Goal: Task Accomplishment & Management: Manage account settings

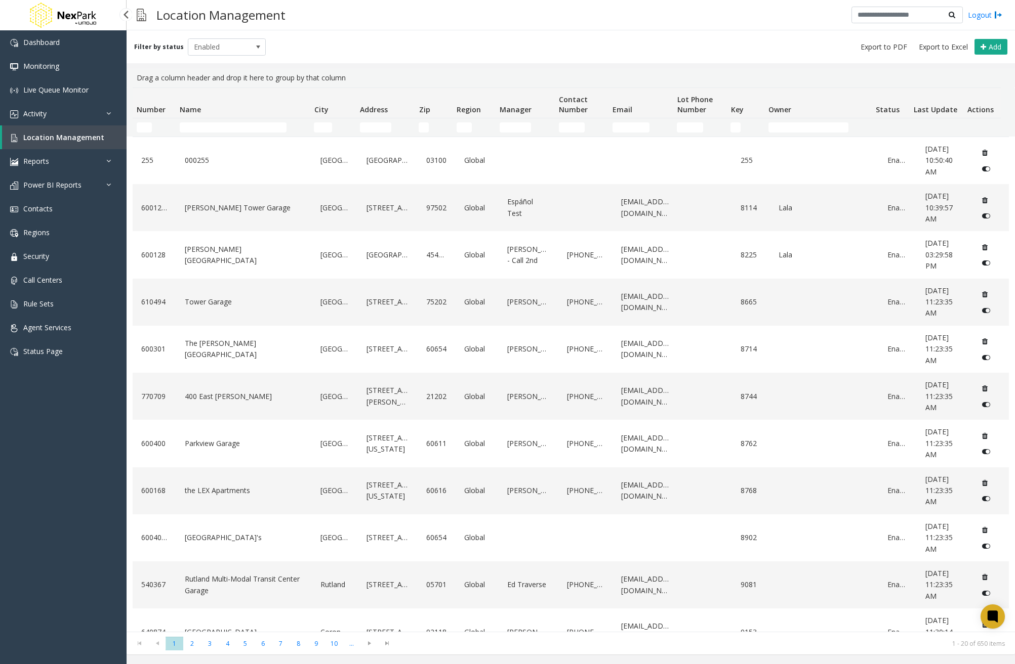
click at [75, 135] on span "Location Management" at bounding box center [63, 138] width 81 height 10
click at [35, 108] on link "Activity" at bounding box center [63, 114] width 127 height 24
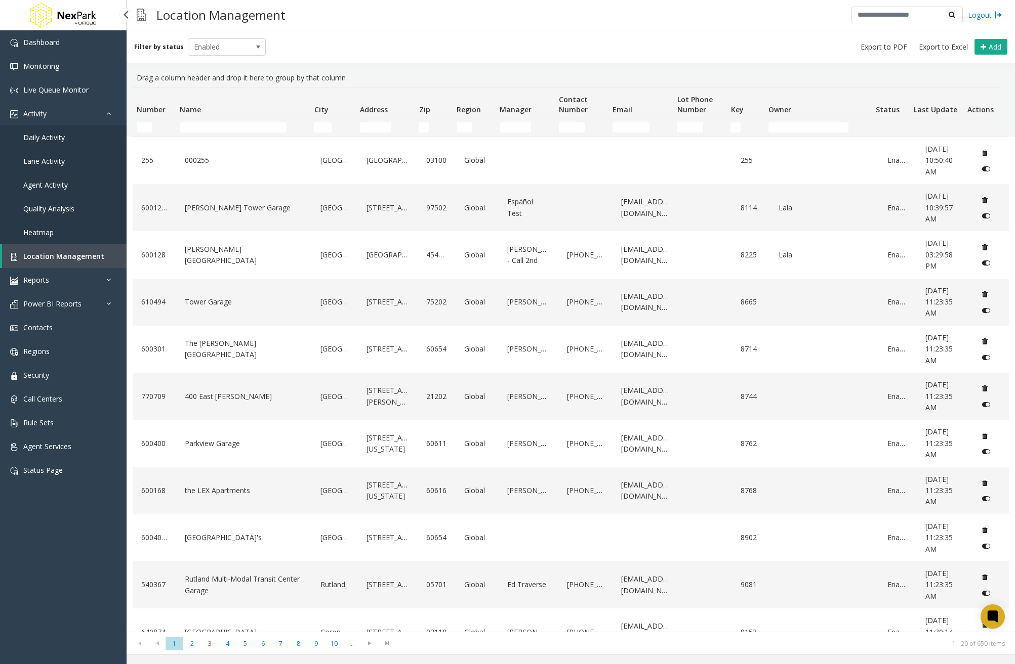
click at [85, 255] on span "Location Management" at bounding box center [63, 256] width 81 height 10
click at [236, 208] on link "[PERSON_NAME] Tower Garage" at bounding box center [243, 208] width 123 height 16
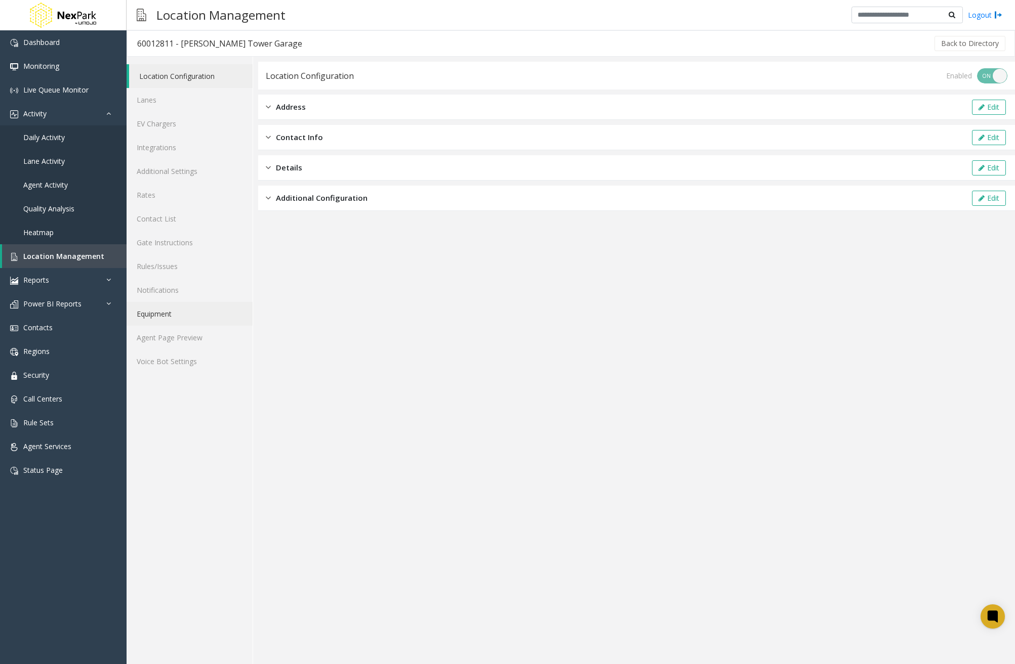
click at [159, 314] on link "Equipment" at bounding box center [190, 314] width 126 height 24
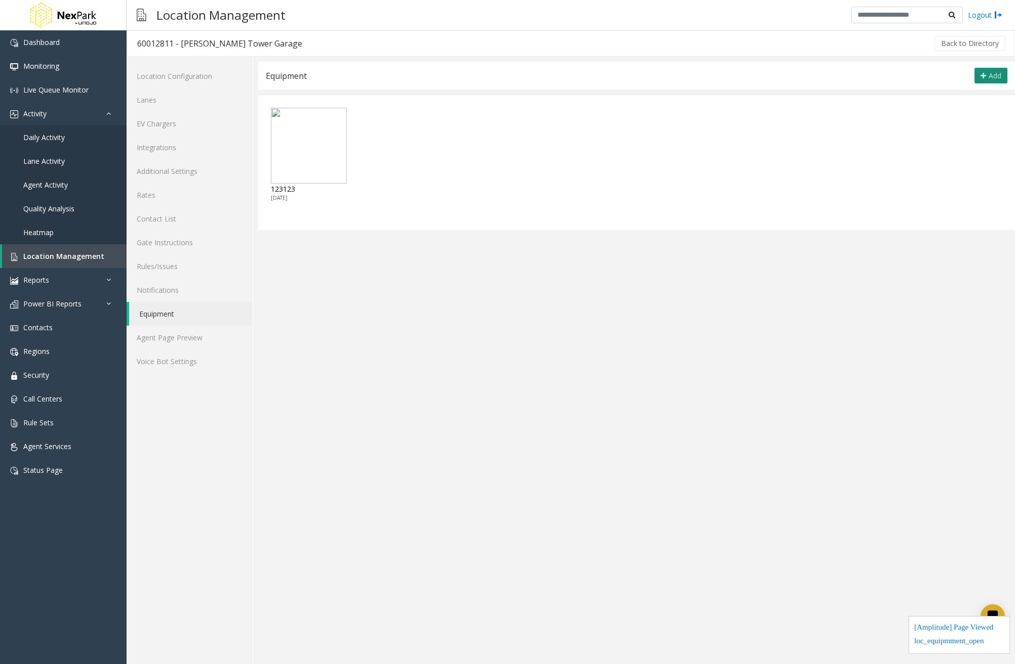
click at [988, 71] on span "Add" at bounding box center [994, 76] width 13 height 10
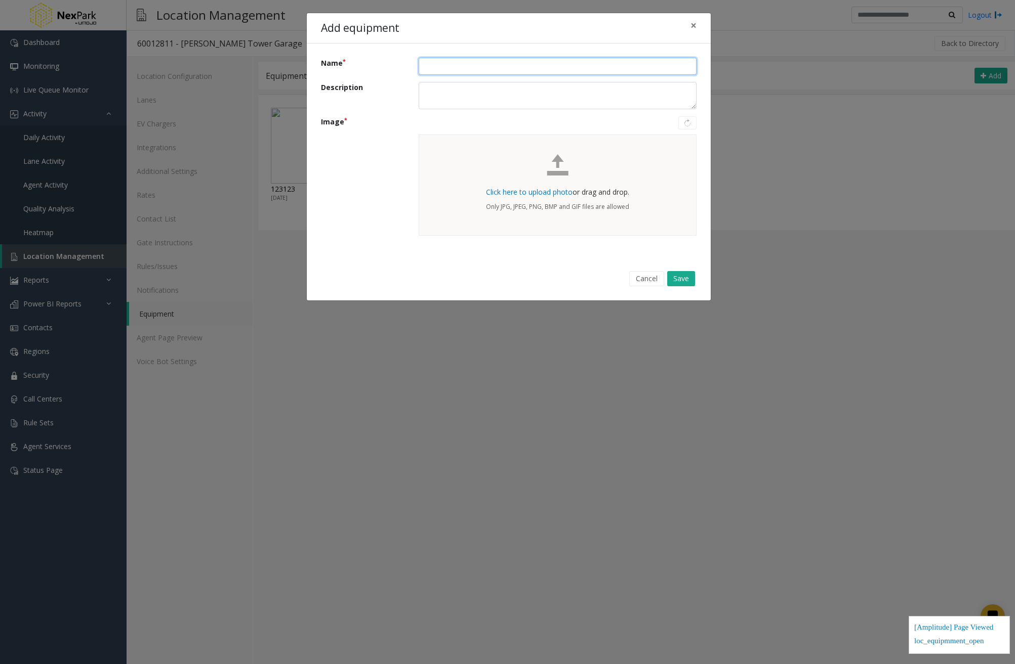
click at [484, 63] on input "Name" at bounding box center [557, 66] width 278 height 17
type input "*"
type input "**********"
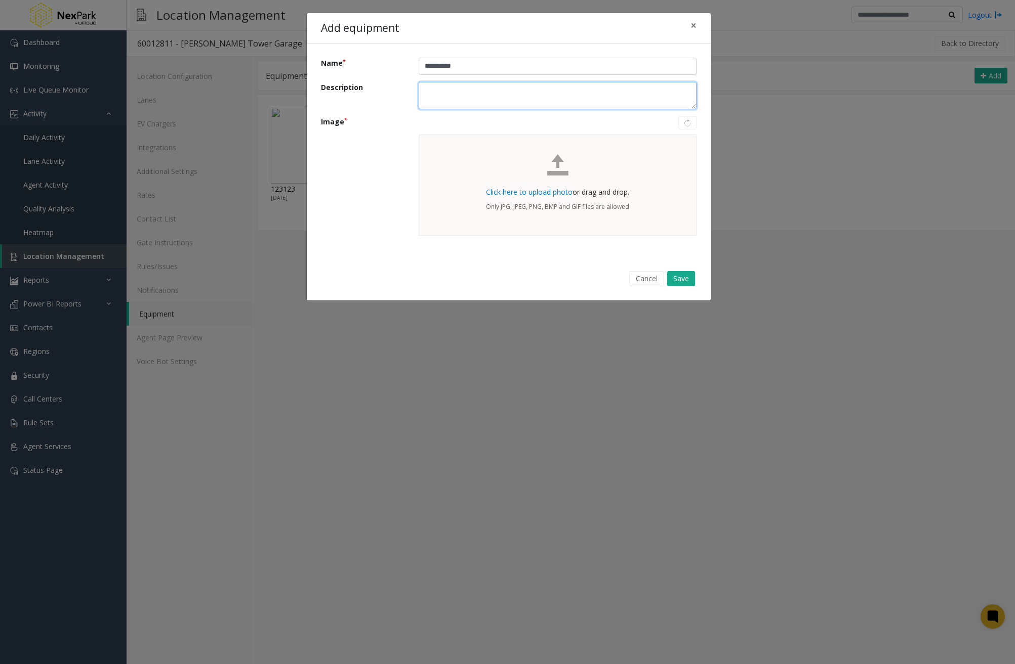
click at [532, 88] on textarea "Description" at bounding box center [557, 96] width 278 height 28
click at [547, 195] on span "Click here to upload photo" at bounding box center [529, 192] width 87 height 10
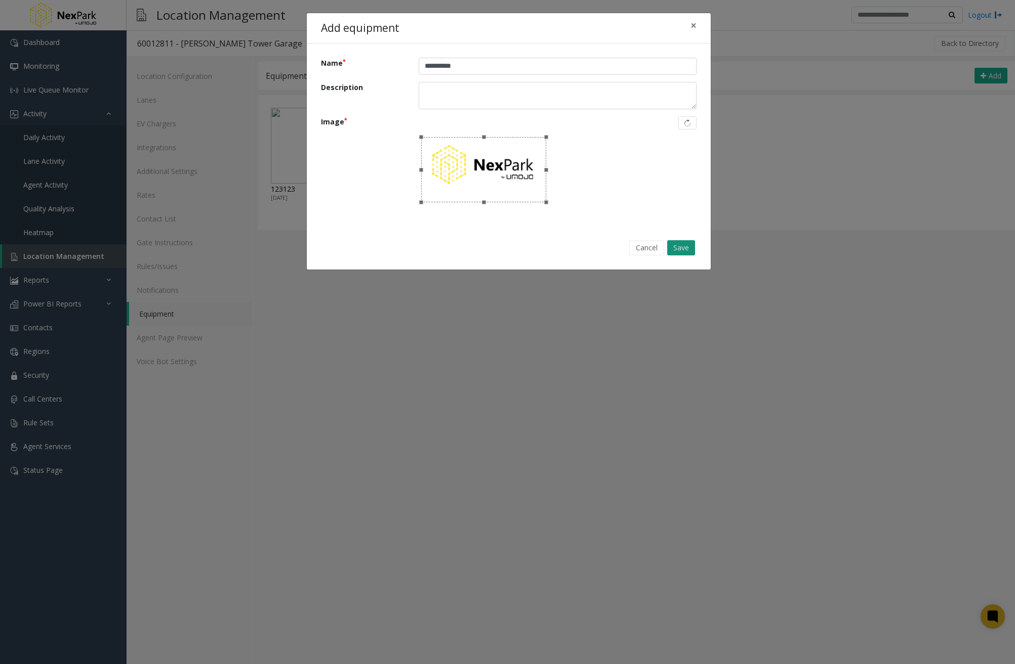
click at [677, 246] on button "Save" at bounding box center [681, 247] width 28 height 15
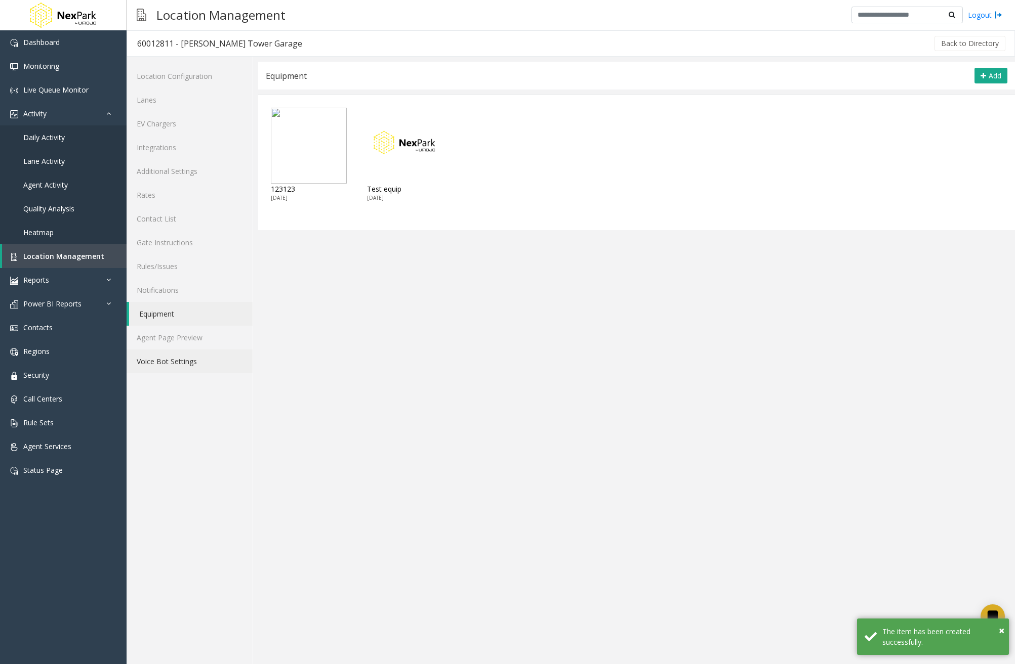
click at [184, 359] on link "Voice Bot Settings" at bounding box center [190, 362] width 126 height 24
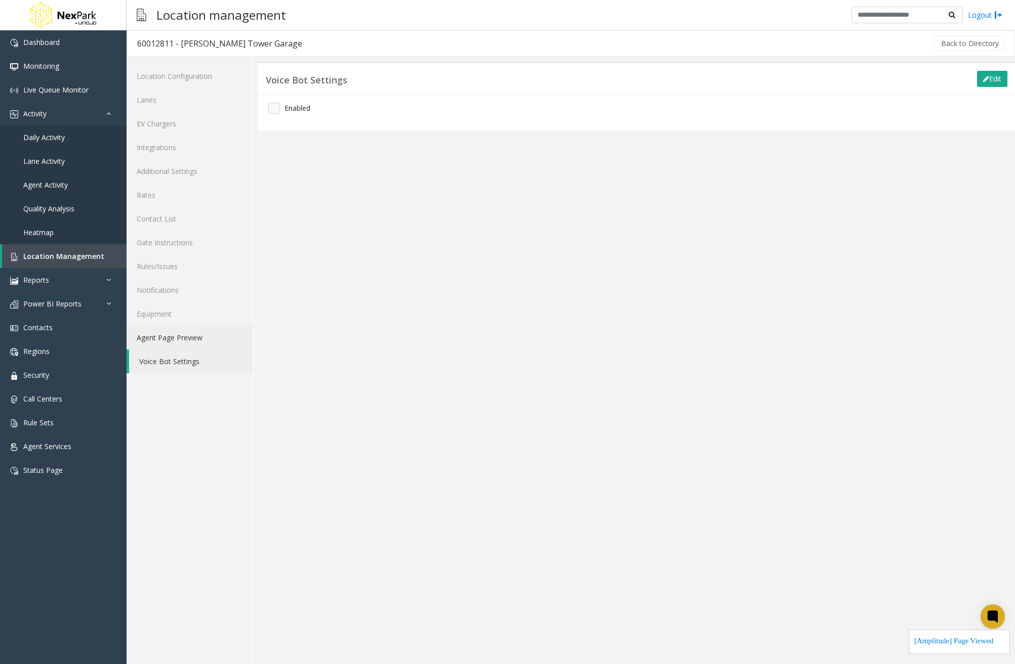
click at [189, 343] on link "Agent Page Preview" at bounding box center [190, 338] width 126 height 24
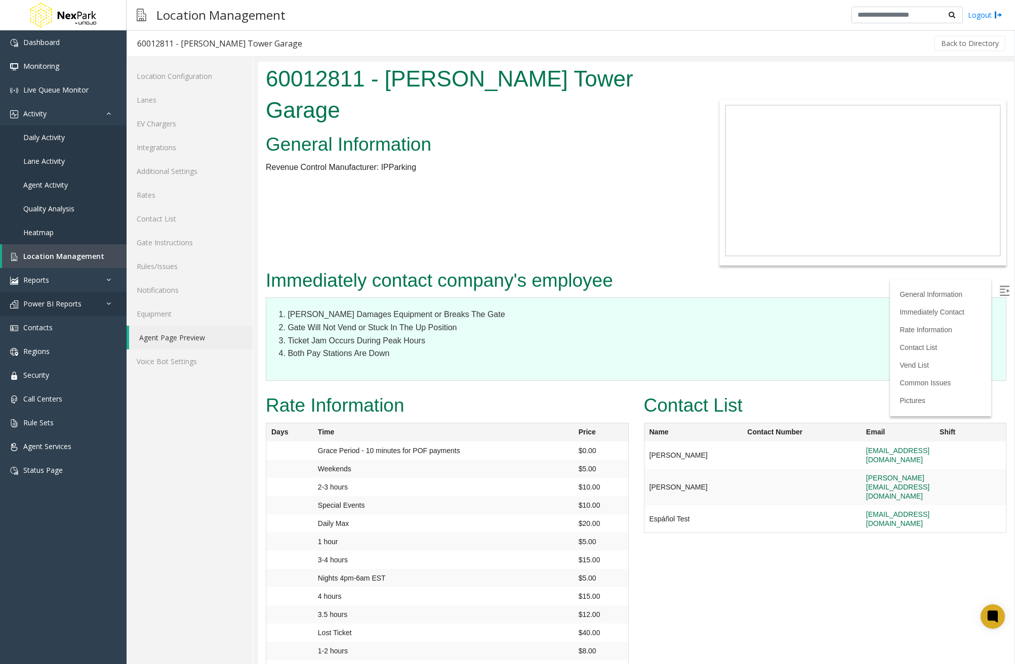
scroll to position [253, 0]
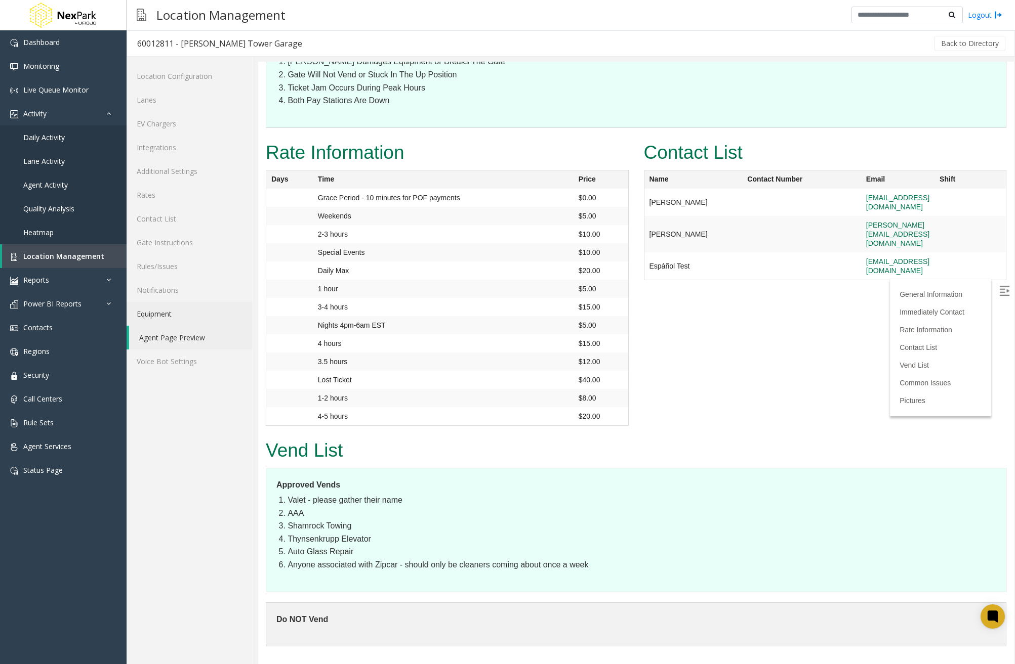
click at [188, 323] on link "Equipment" at bounding box center [190, 314] width 126 height 24
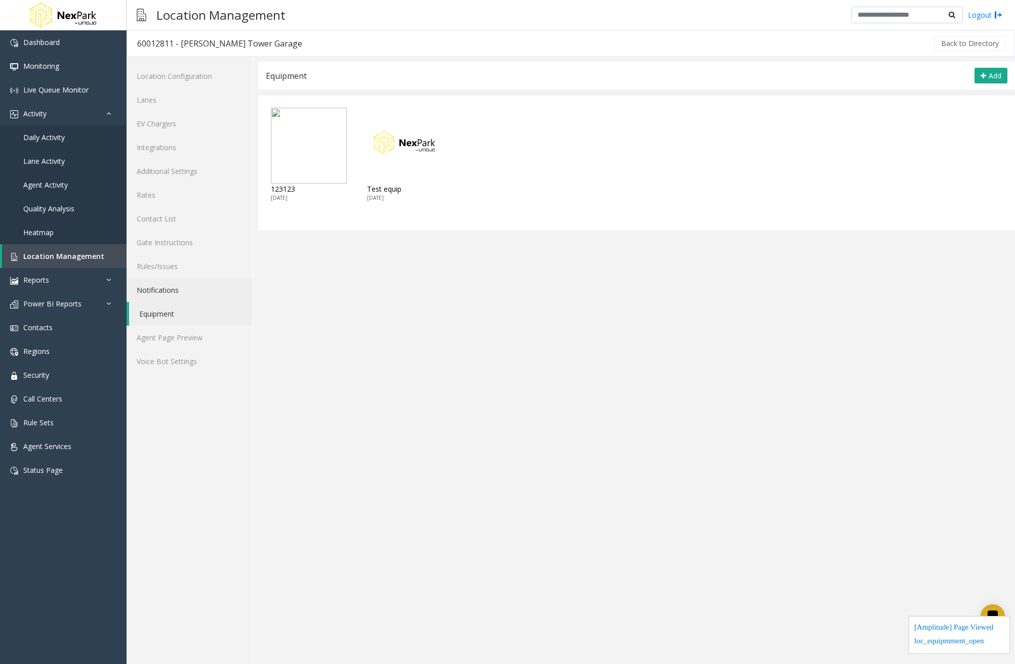
click at [172, 296] on link "Notifications" at bounding box center [190, 290] width 126 height 24
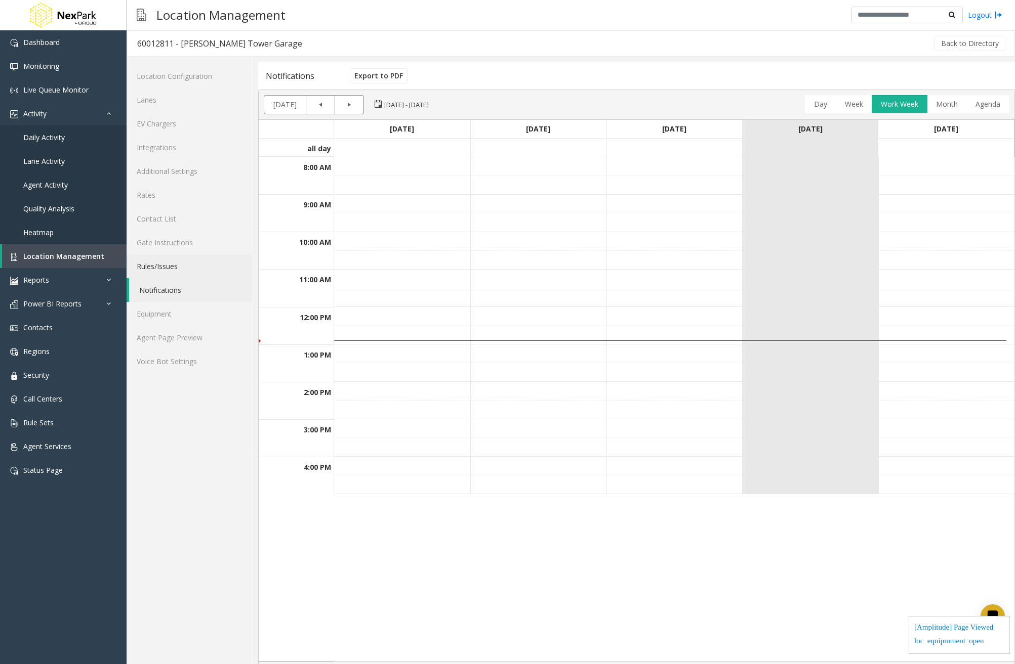
click at [182, 264] on link "Rules/Issues" at bounding box center [190, 267] width 126 height 24
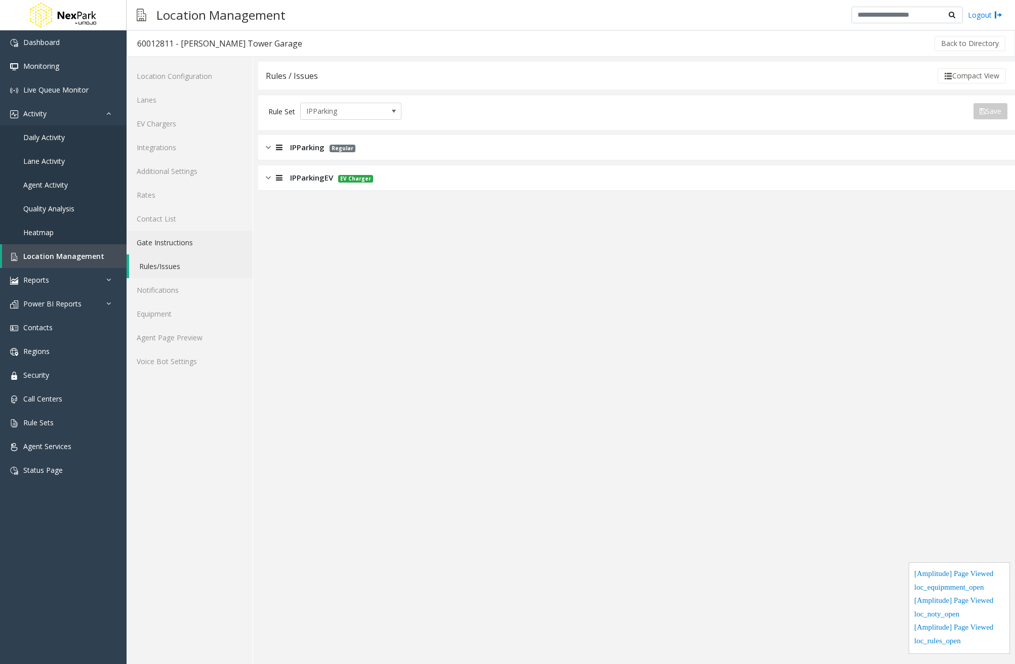
click at [184, 246] on link "Gate Instructions" at bounding box center [190, 243] width 126 height 24
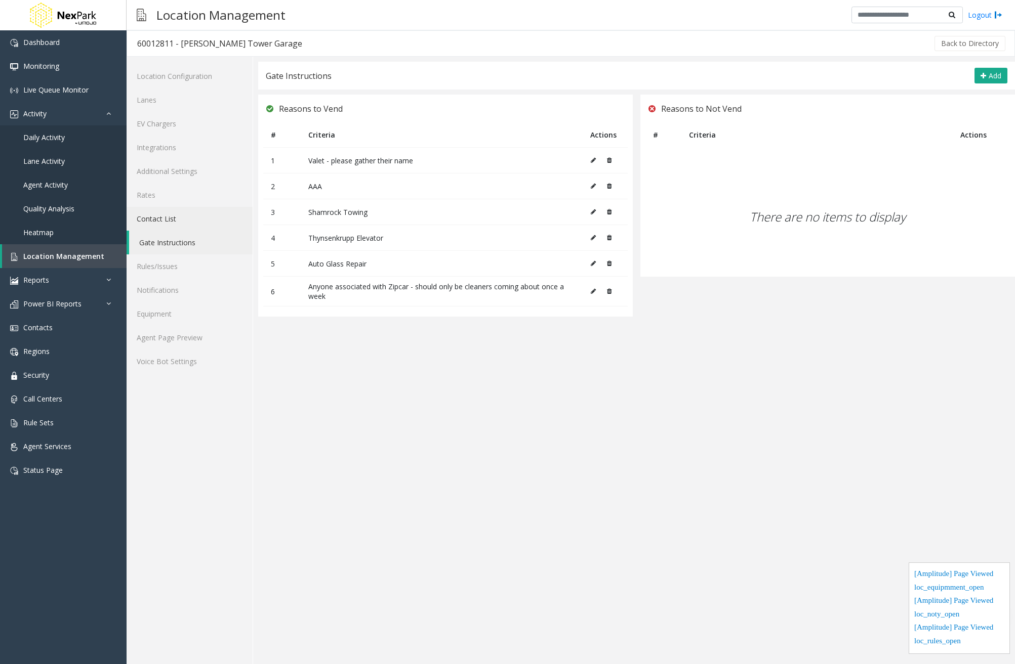
click at [187, 225] on link "Contact List" at bounding box center [190, 219] width 126 height 24
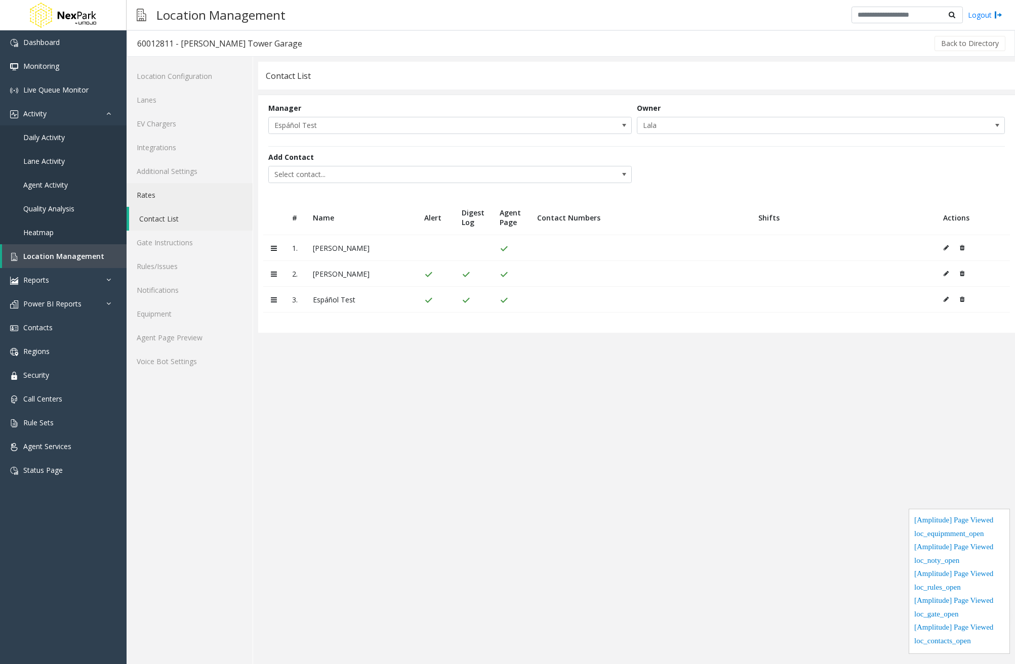
click at [190, 191] on link "Rates" at bounding box center [190, 195] width 126 height 24
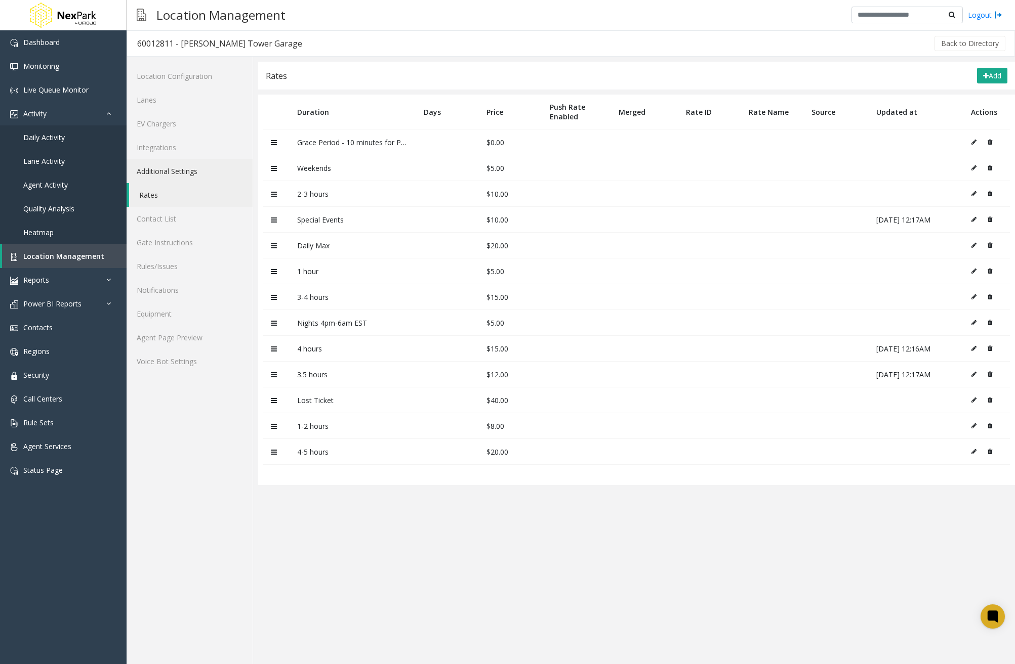
click at [198, 180] on link "Additional Settings" at bounding box center [190, 171] width 126 height 24
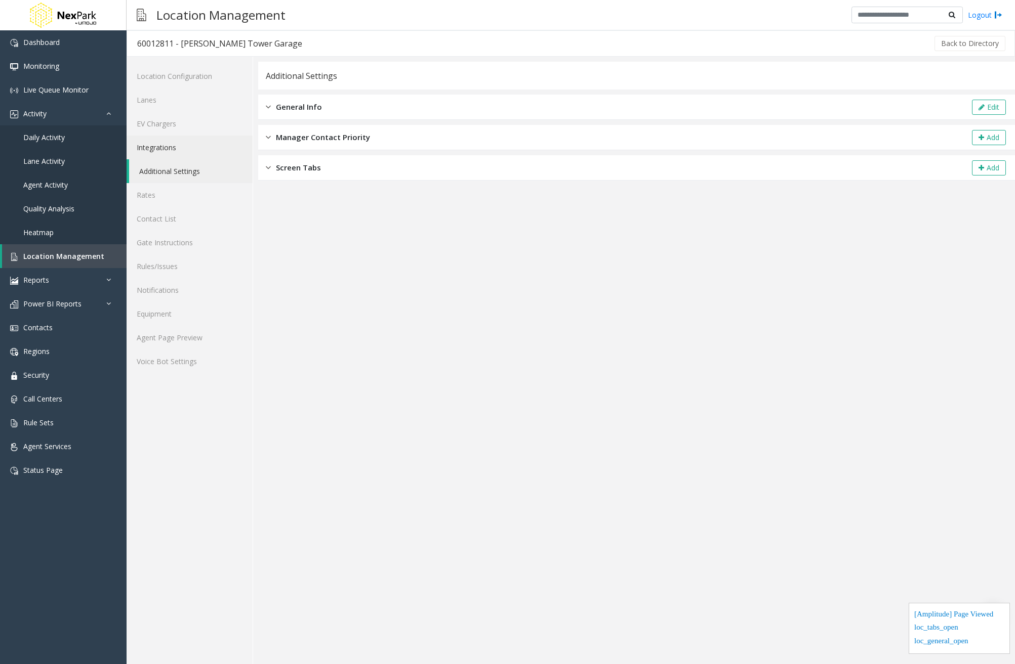
click at [198, 150] on link "Integrations" at bounding box center [190, 148] width 126 height 24
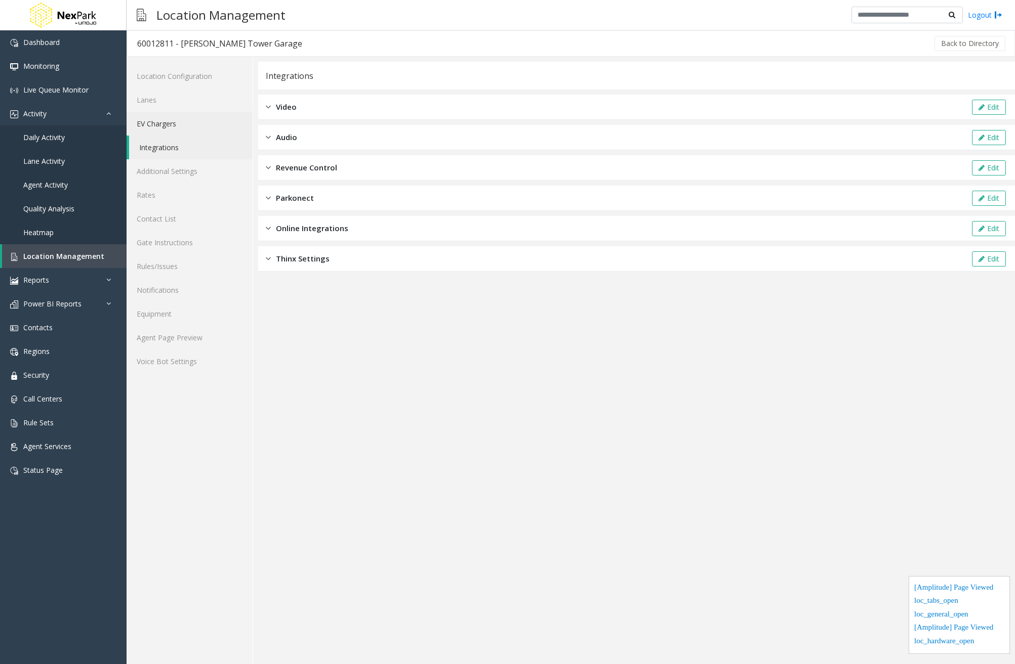
click at [183, 130] on link "EV Chargers" at bounding box center [190, 124] width 126 height 24
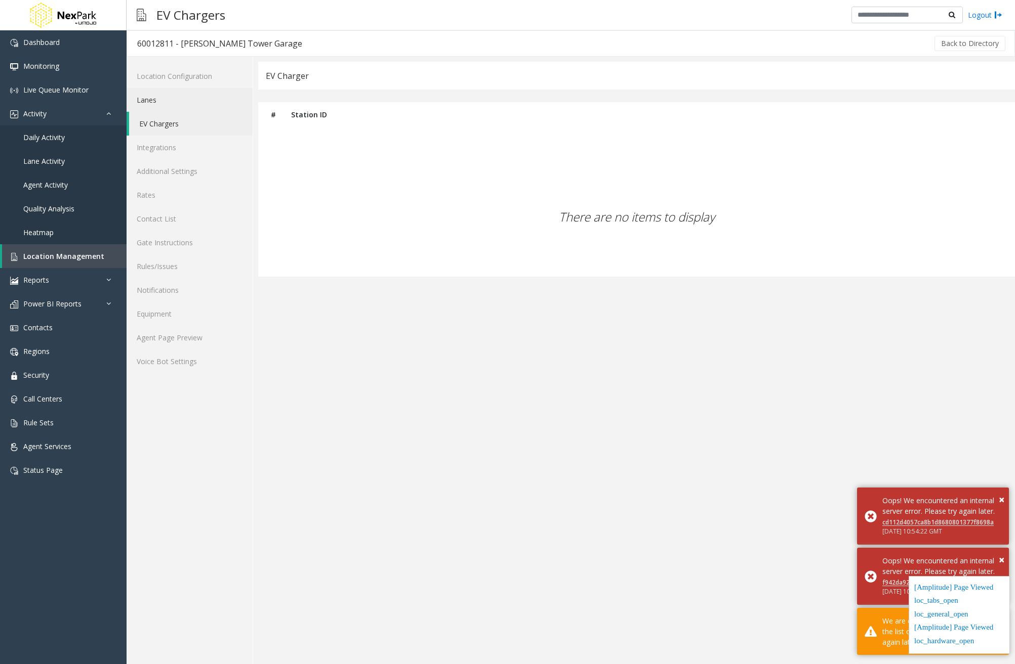
click at [189, 99] on link "Lanes" at bounding box center [190, 100] width 126 height 24
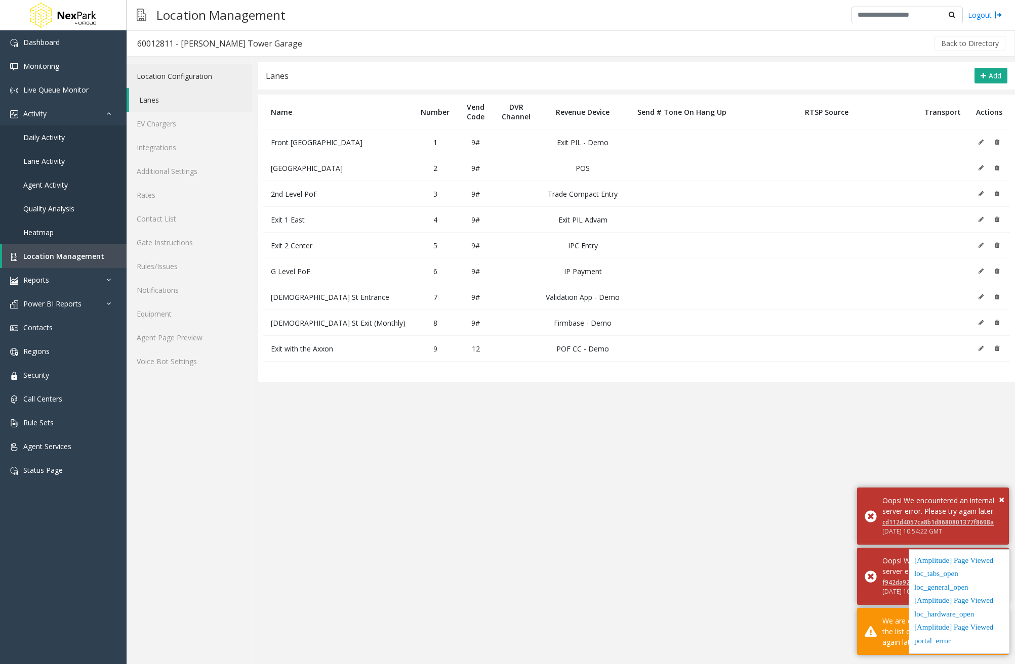
click at [203, 82] on link "Location Configuration" at bounding box center [190, 76] width 126 height 24
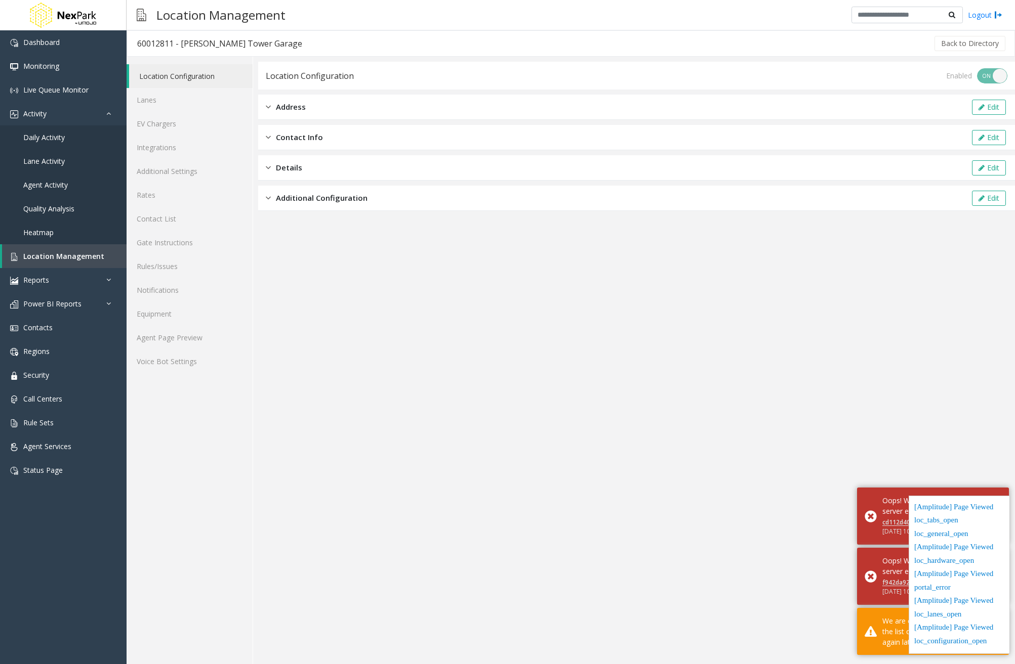
click at [335, 102] on div "Address Edit" at bounding box center [636, 107] width 756 height 25
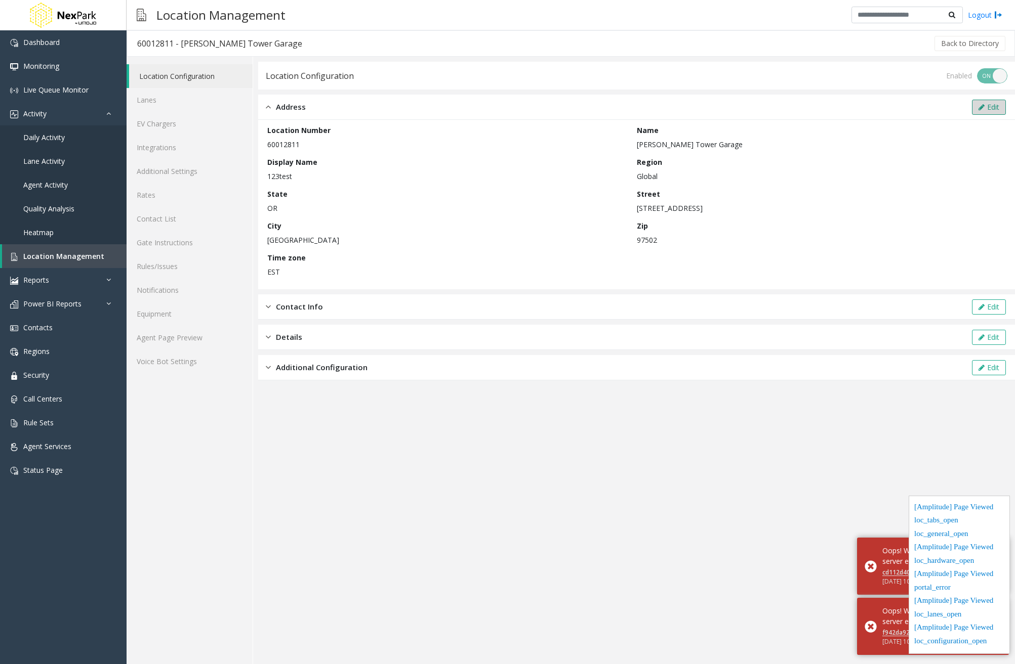
click at [987, 106] on button "Edit" at bounding box center [989, 107] width 34 height 15
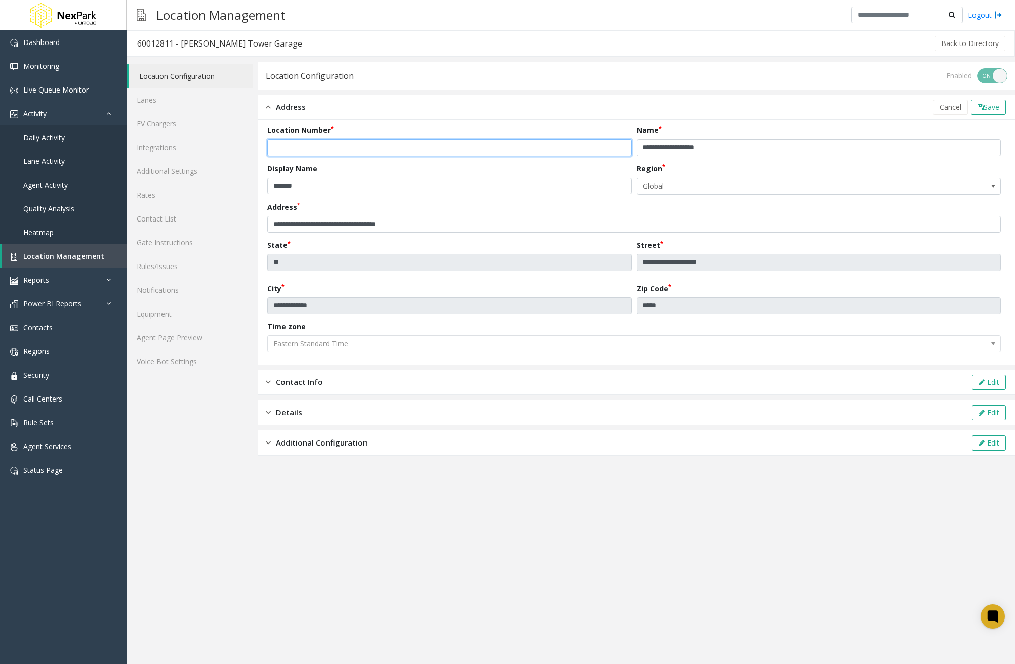
click at [274, 145] on input "********" at bounding box center [449, 147] width 364 height 17
type input "**********"
click at [641, 105] on div "Address Cancel Save" at bounding box center [636, 107] width 756 height 25
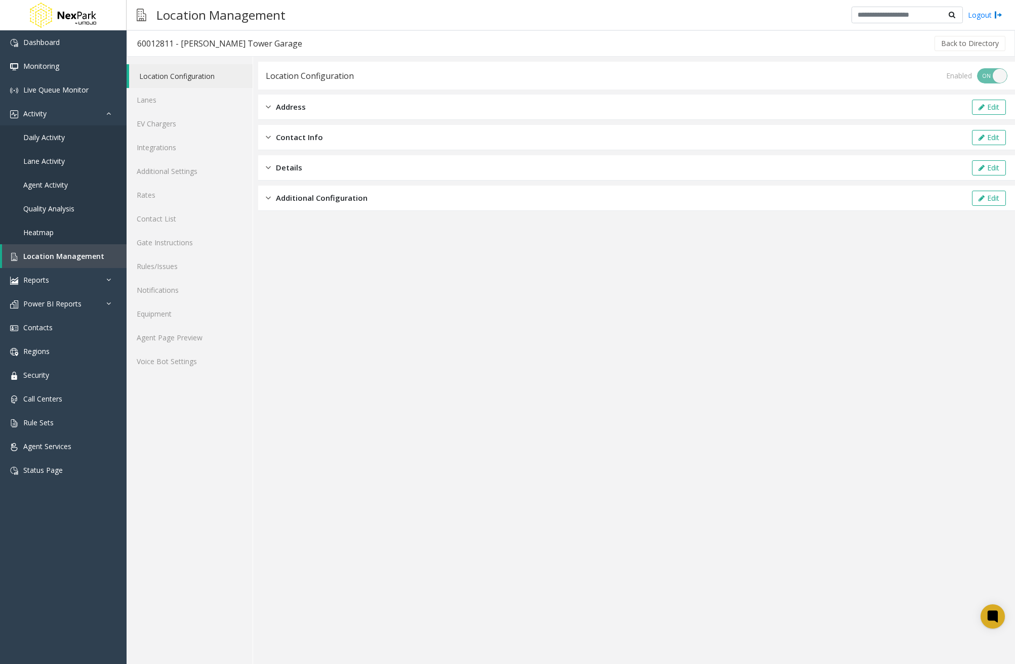
click at [641, 105] on div "Address Edit" at bounding box center [636, 107] width 756 height 25
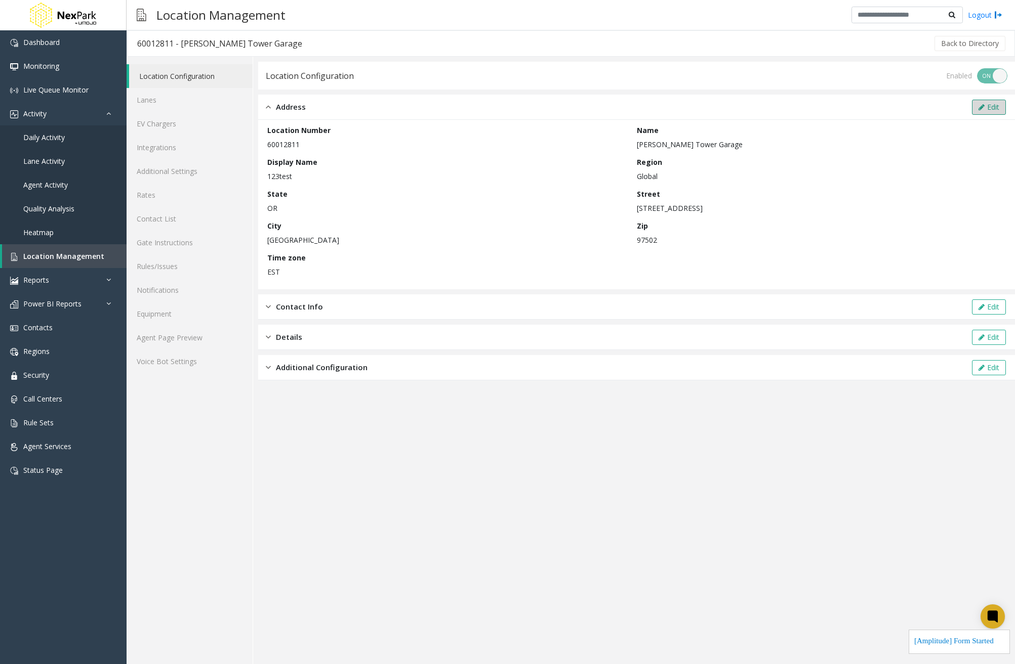
click at [997, 111] on button "Edit" at bounding box center [989, 107] width 34 height 15
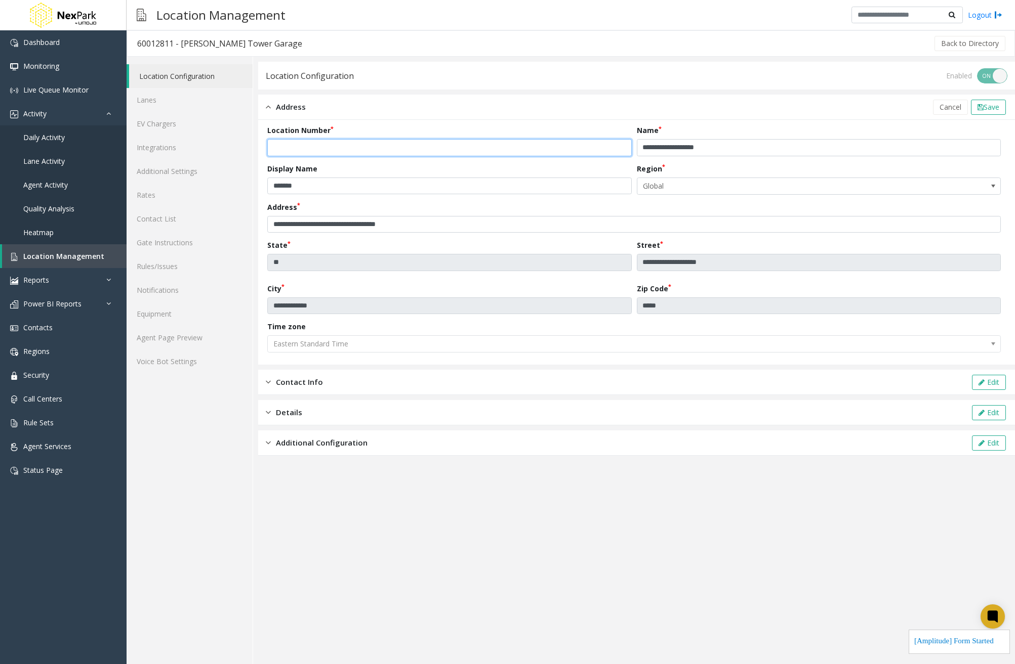
click at [271, 148] on input "********" at bounding box center [449, 147] width 364 height 17
type input "**********"
click at [990, 111] on span "Save" at bounding box center [991, 107] width 16 height 10
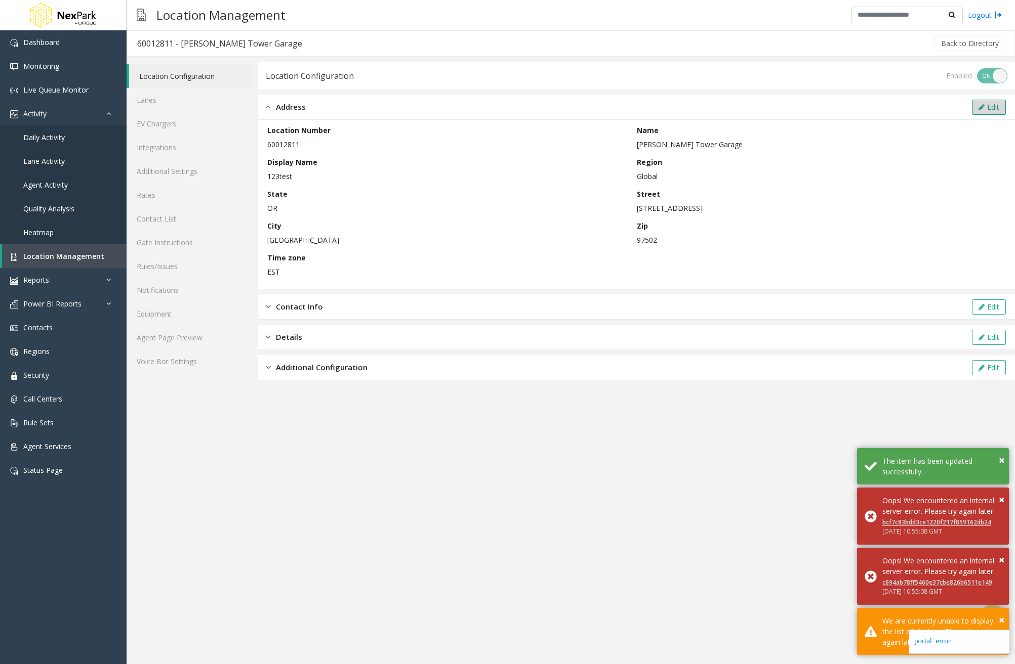
click at [1002, 109] on button "Edit" at bounding box center [989, 107] width 34 height 15
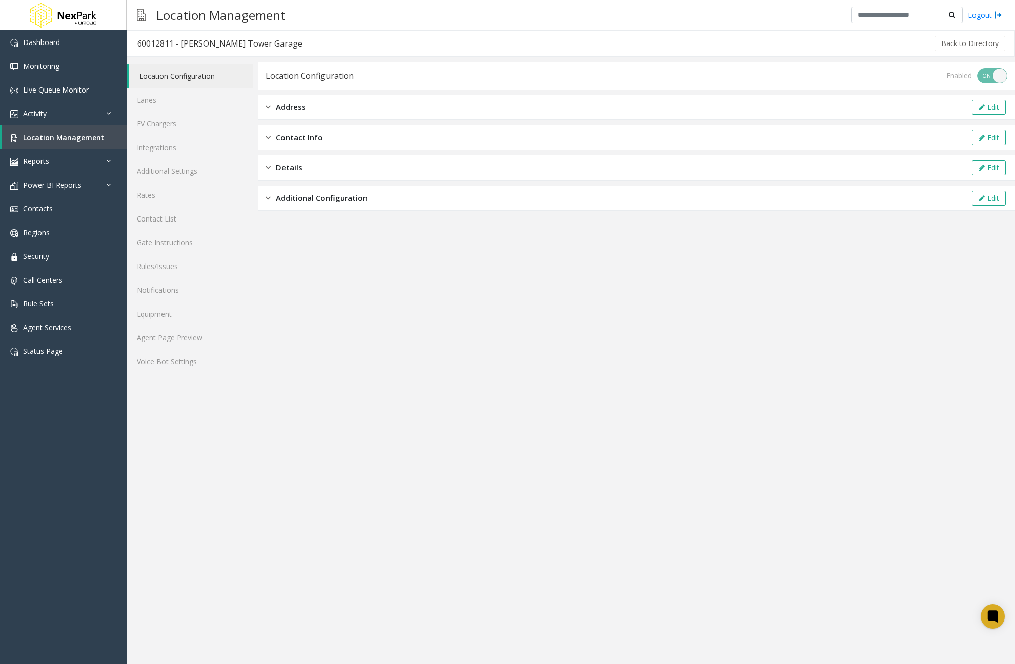
click at [442, 112] on div "Address Edit" at bounding box center [636, 107] width 756 height 25
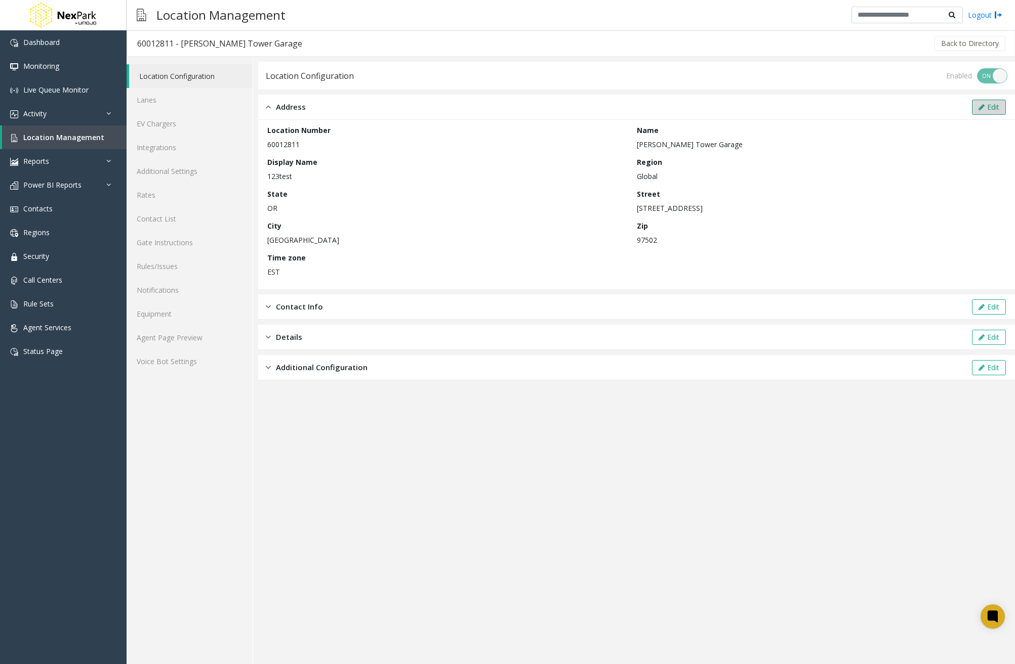
click at [999, 105] on button "Edit" at bounding box center [989, 107] width 34 height 15
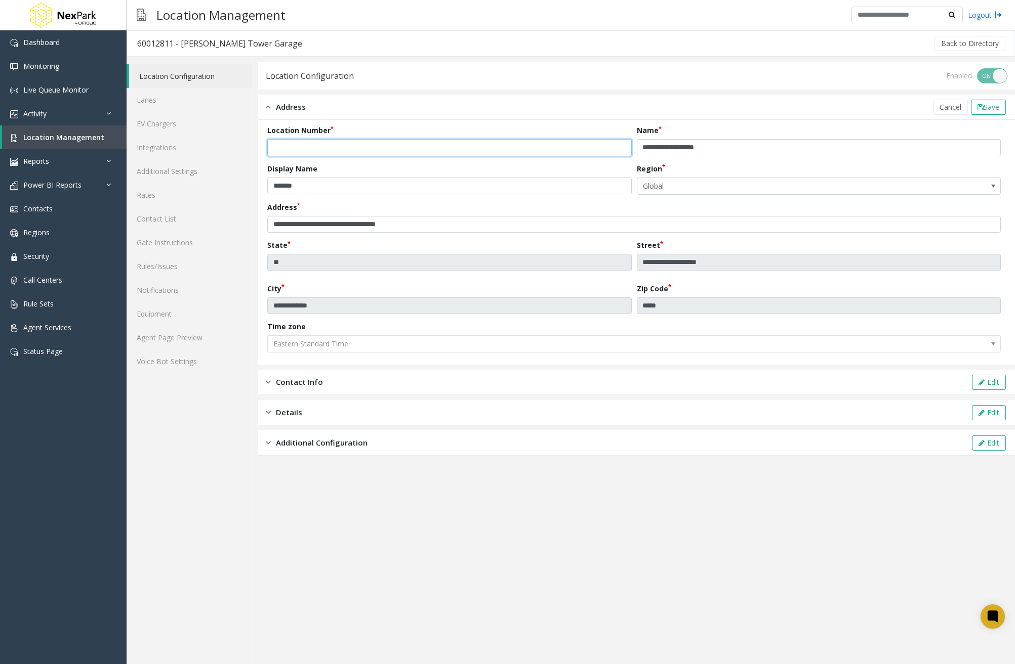
click at [272, 147] on input "********" at bounding box center [449, 147] width 364 height 17
type input "**********"
click at [784, 115] on div "Address Cancel Save" at bounding box center [636, 107] width 756 height 25
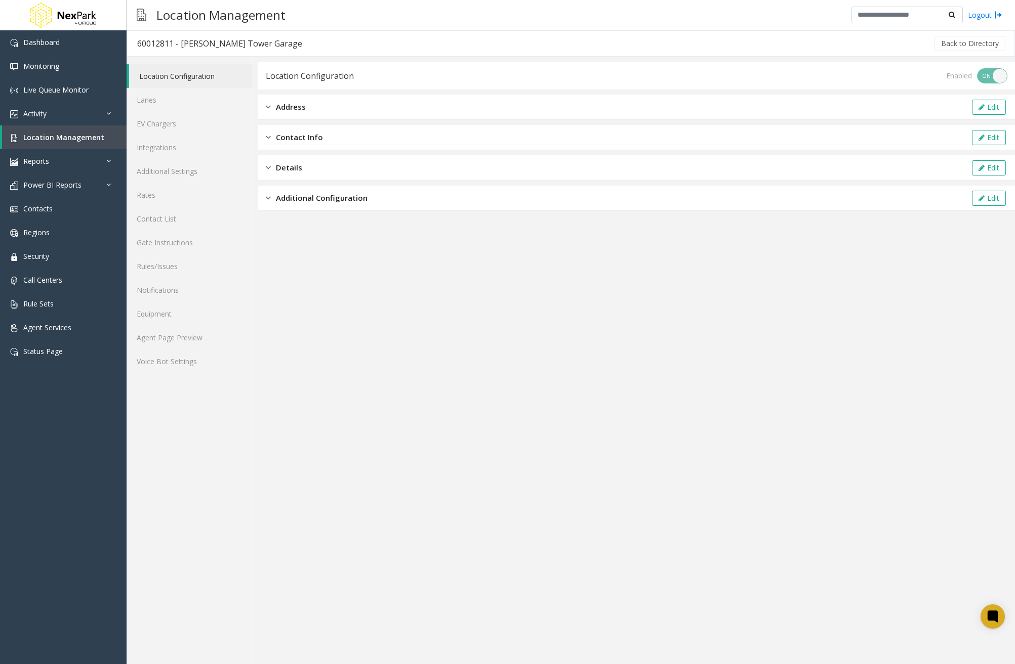
click at [782, 114] on div "Address Edit" at bounding box center [636, 107] width 756 height 25
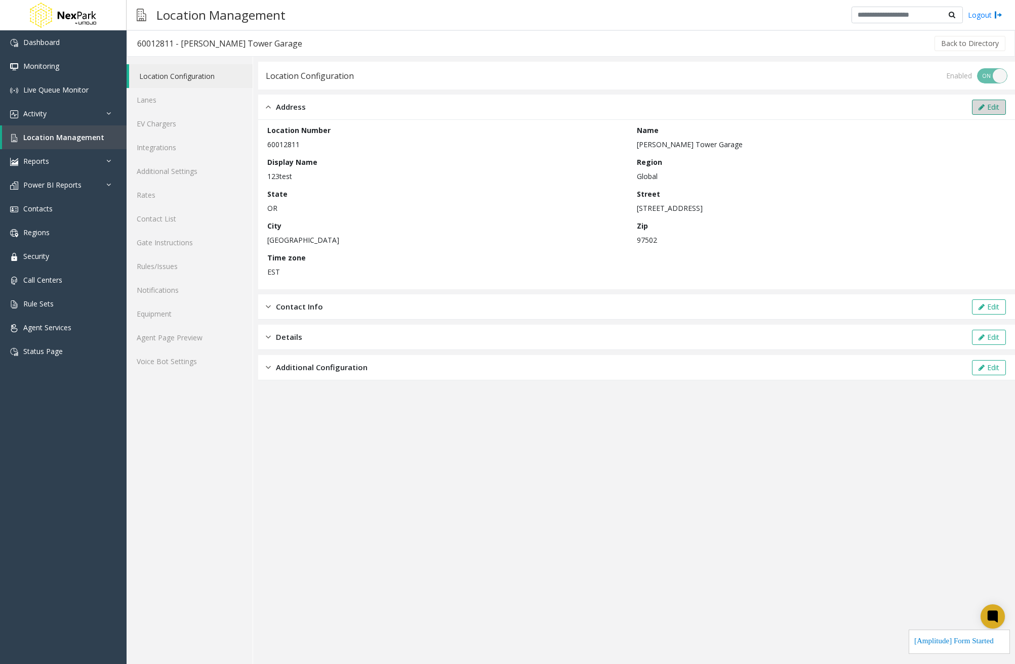
click at [995, 109] on button "Edit" at bounding box center [989, 107] width 34 height 15
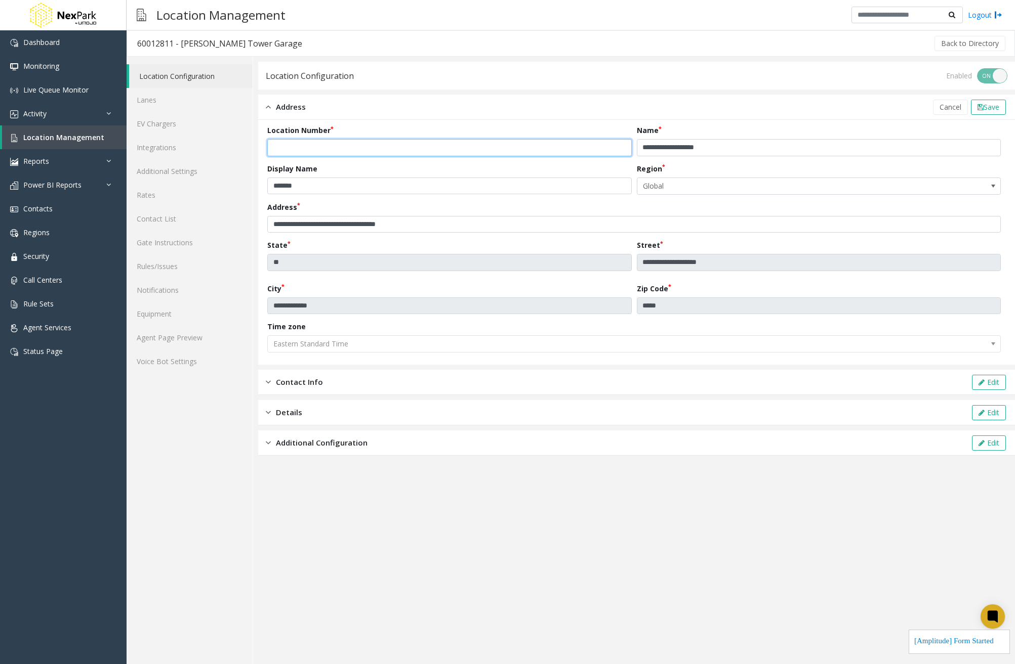
click at [275, 144] on input "********" at bounding box center [449, 147] width 364 height 17
type input "**********"
click at [996, 109] on span "Save" at bounding box center [991, 107] width 16 height 10
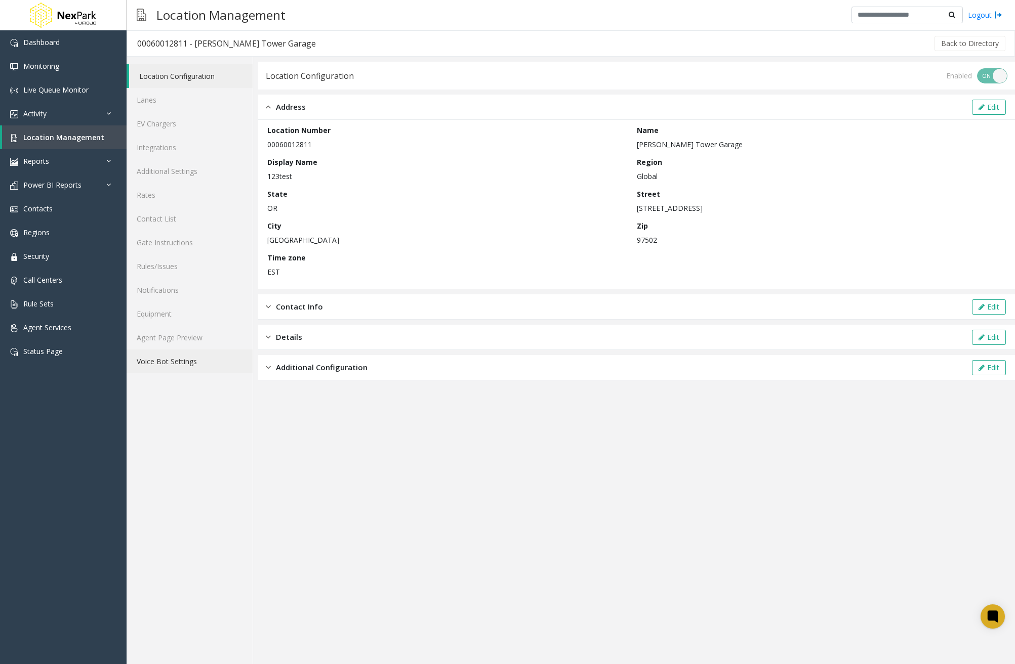
click at [184, 358] on link "Voice Bot Settings" at bounding box center [190, 362] width 126 height 24
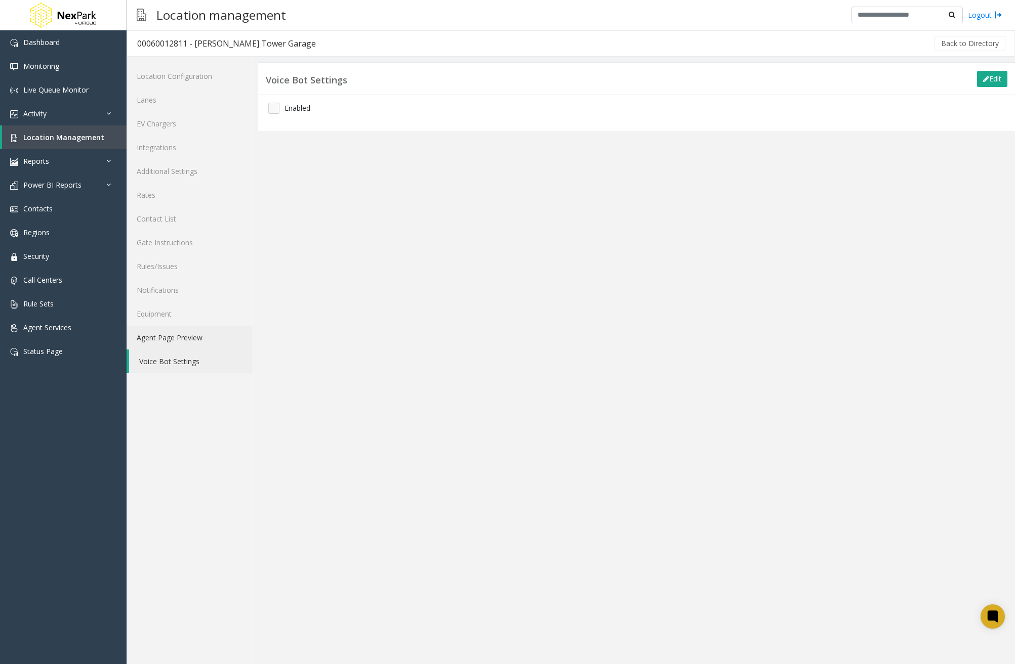
click at [193, 343] on link "Agent Page Preview" at bounding box center [190, 338] width 126 height 24
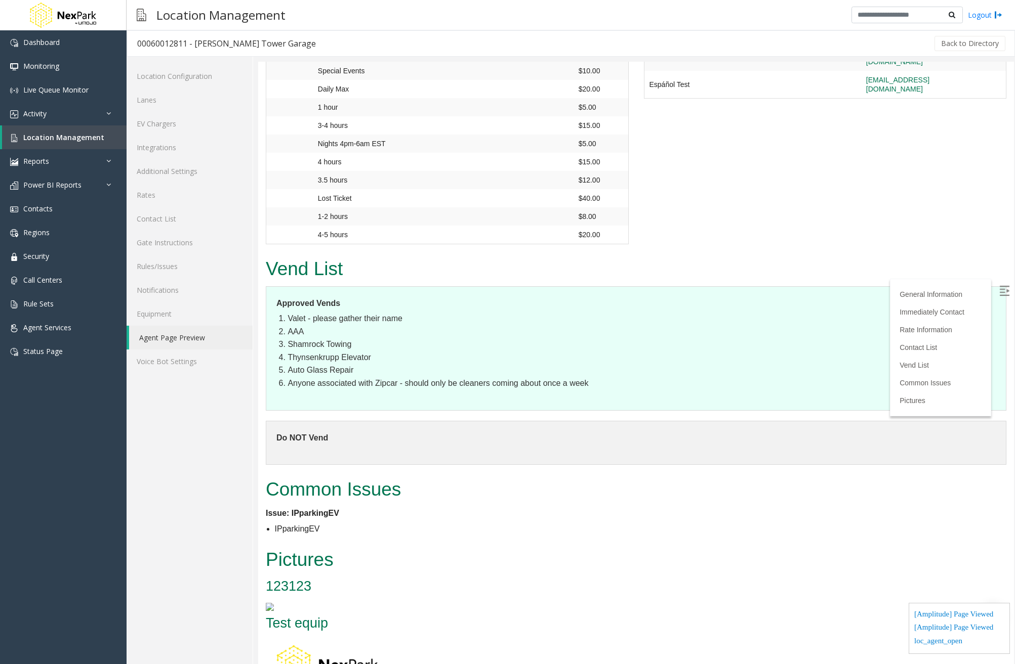
scroll to position [442, 0]
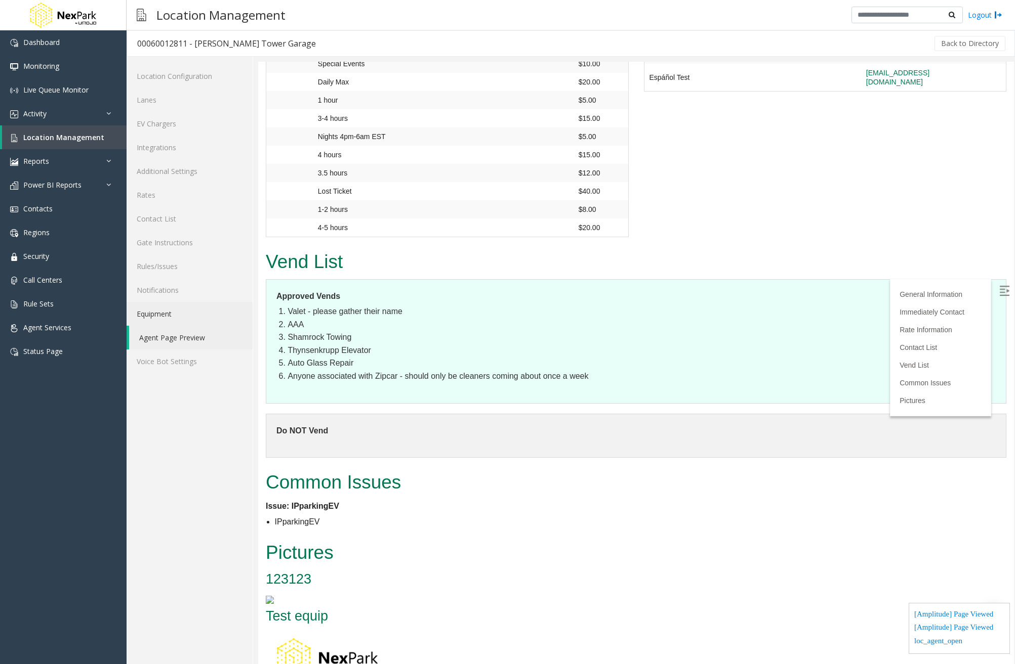
click at [202, 314] on link "Equipment" at bounding box center [190, 314] width 126 height 24
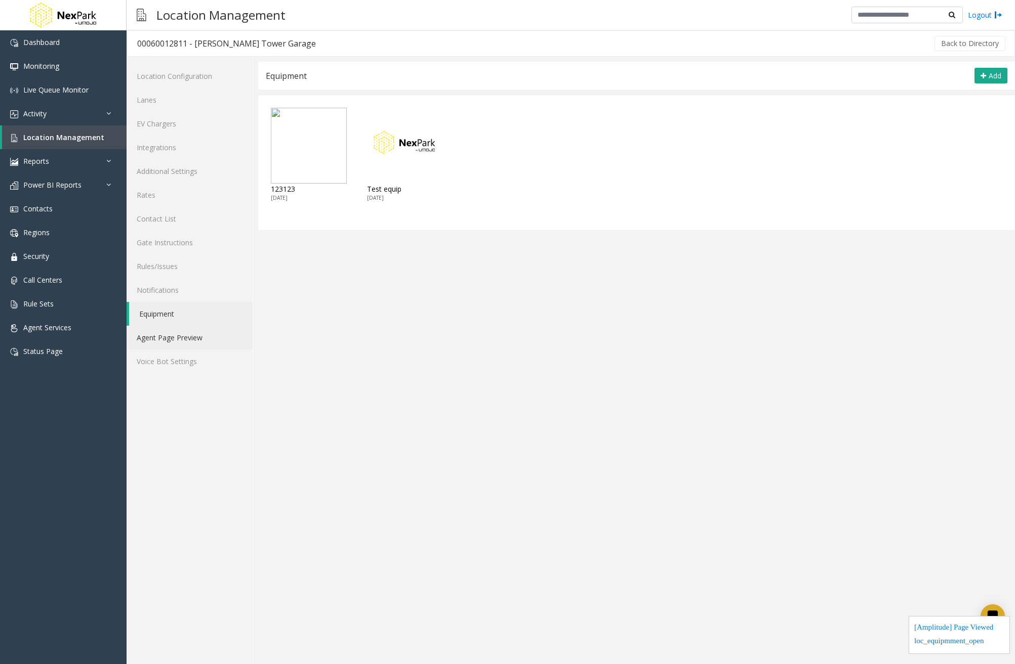
click at [227, 339] on link "Agent Page Preview" at bounding box center [190, 338] width 126 height 24
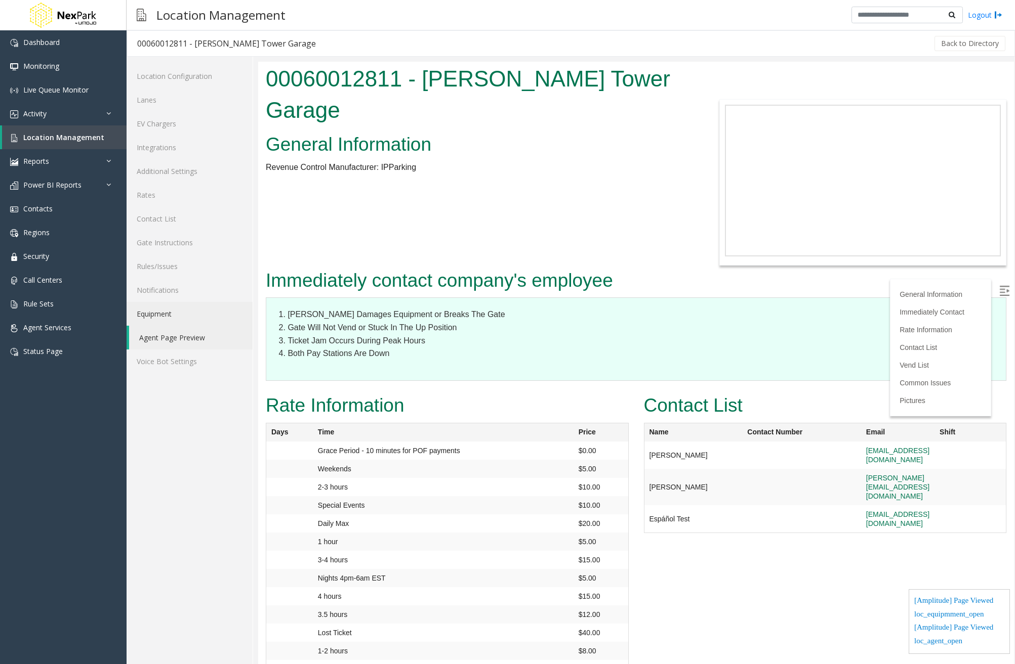
click at [198, 309] on link "Equipment" at bounding box center [190, 314] width 126 height 24
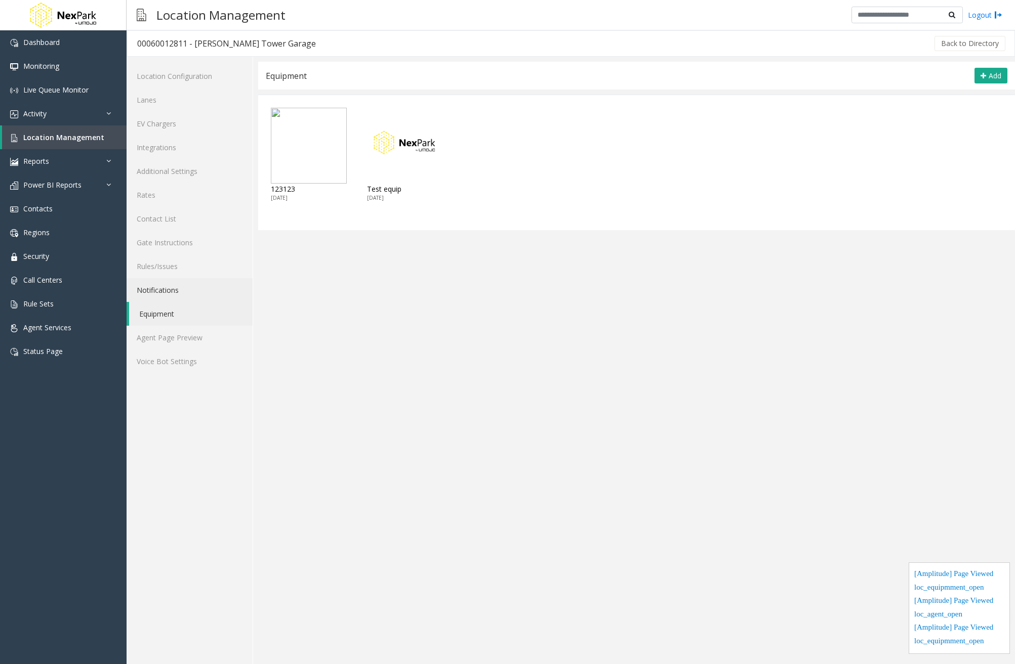
click at [178, 289] on link "Notifications" at bounding box center [190, 290] width 126 height 24
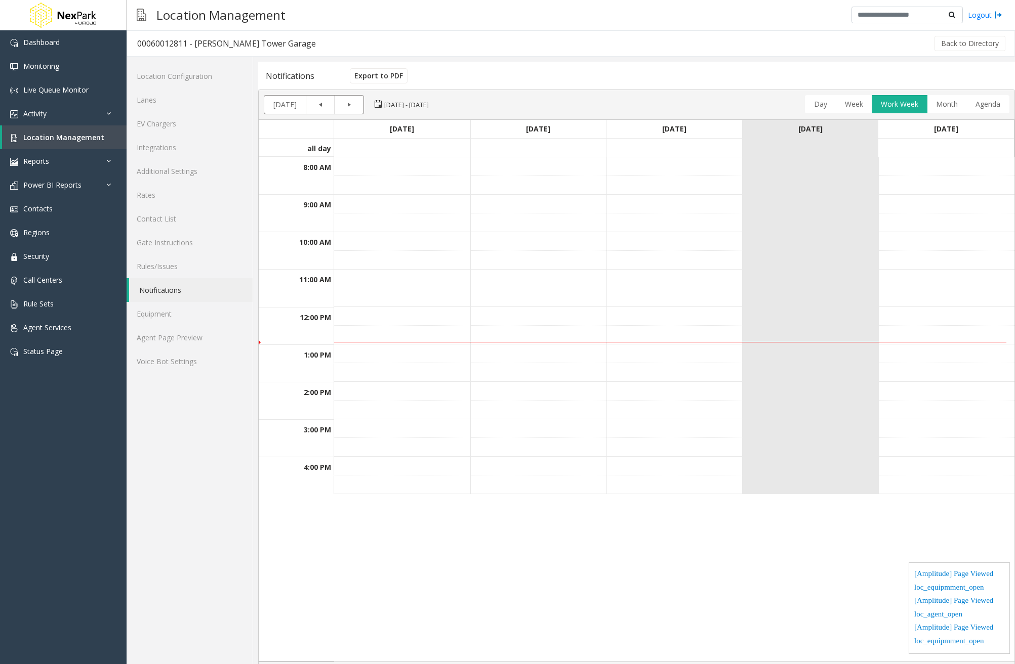
click at [432, 280] on td at bounding box center [402, 279] width 136 height 19
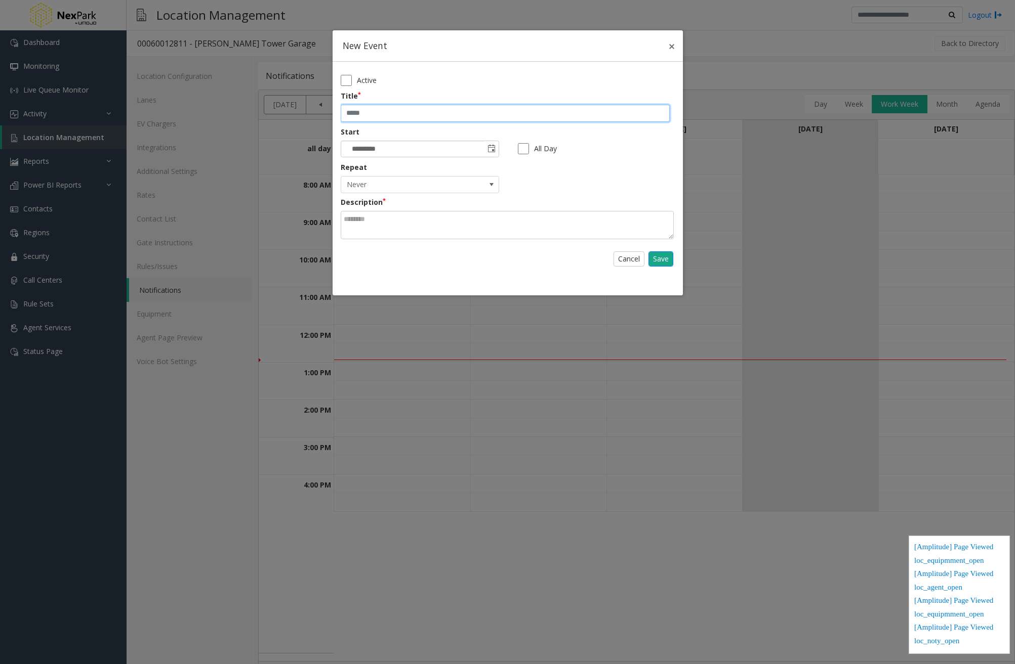
click at [361, 117] on input "text" at bounding box center [505, 113] width 329 height 17
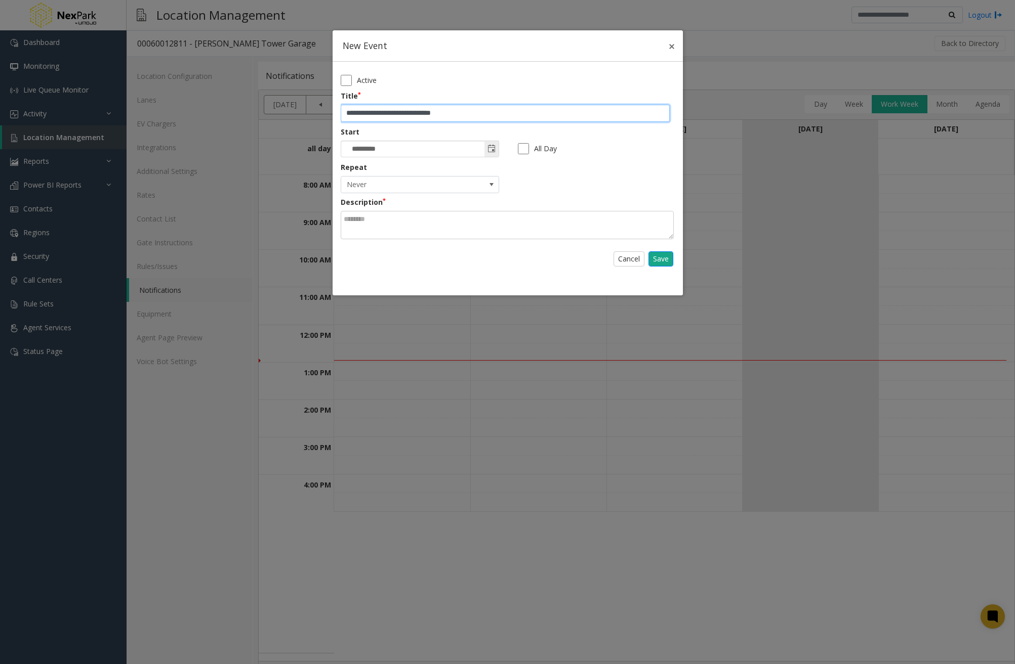
click at [496, 147] on span "select" at bounding box center [491, 149] width 14 height 16
type input "**********"
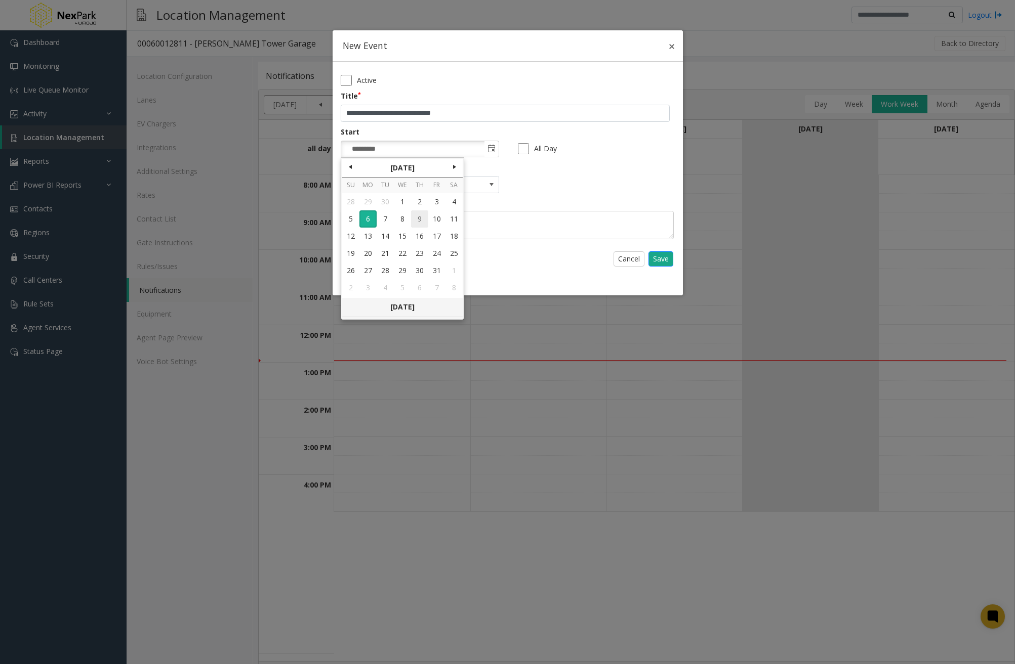
click at [419, 219] on link "9" at bounding box center [419, 219] width 17 height 17
type input "*********"
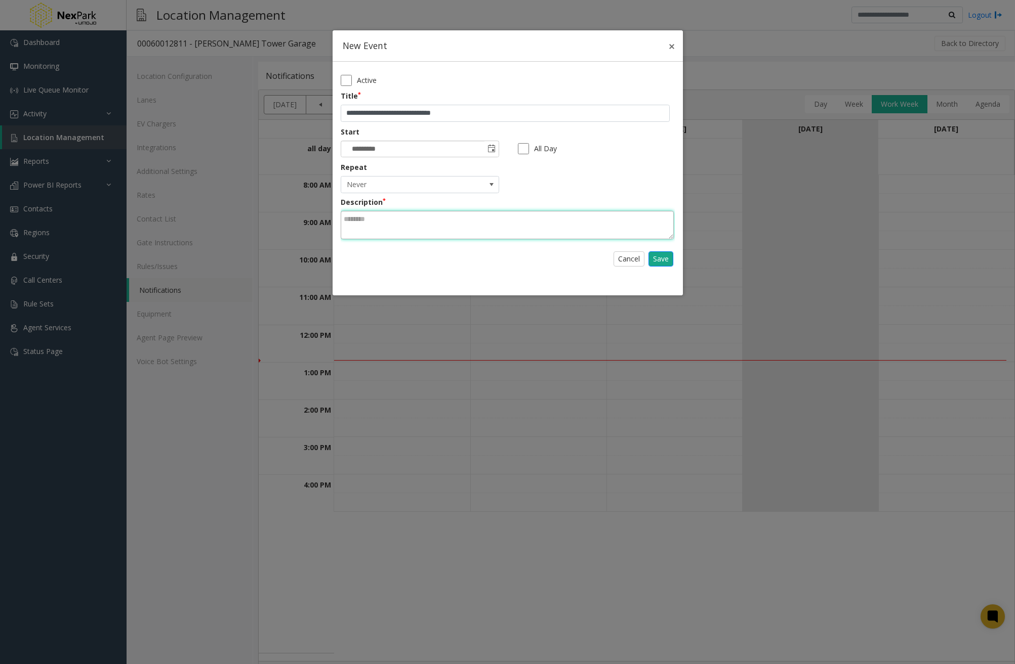
click at [464, 222] on textarea at bounding box center [507, 225] width 333 height 28
type textarea "****"
click at [658, 260] on link "Save" at bounding box center [660, 258] width 25 height 15
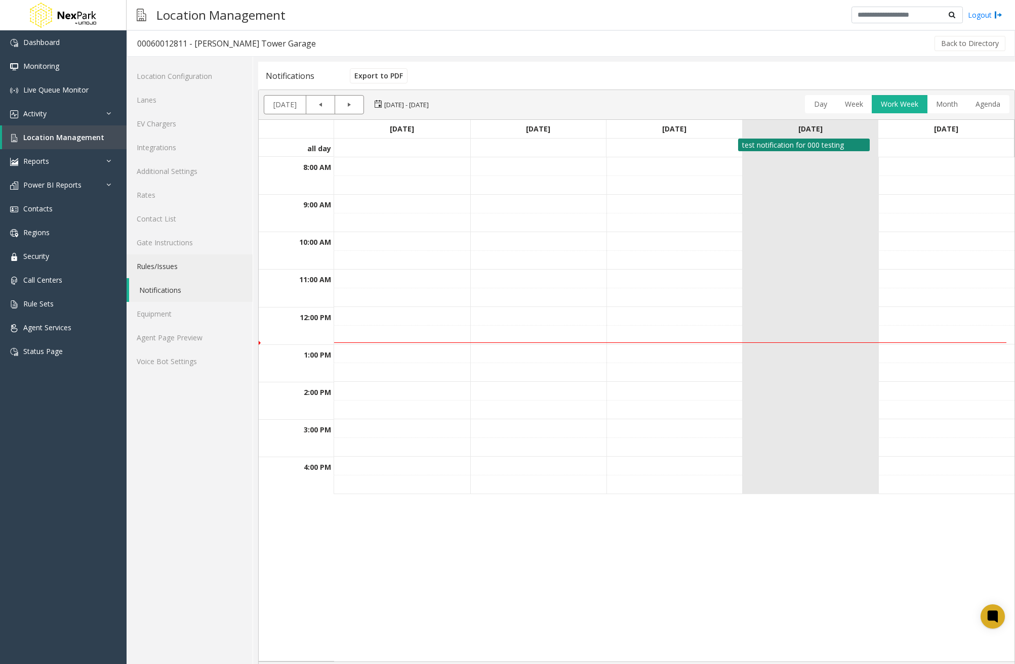
click at [199, 267] on link "Rules/Issues" at bounding box center [190, 267] width 126 height 24
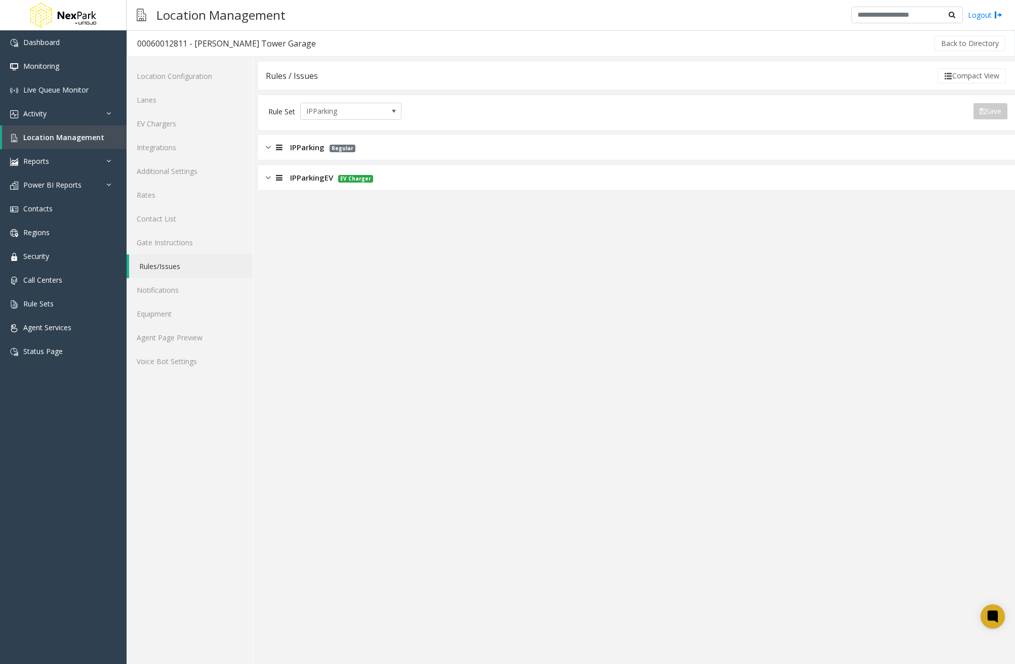
click at [270, 176] on img at bounding box center [268, 178] width 5 height 12
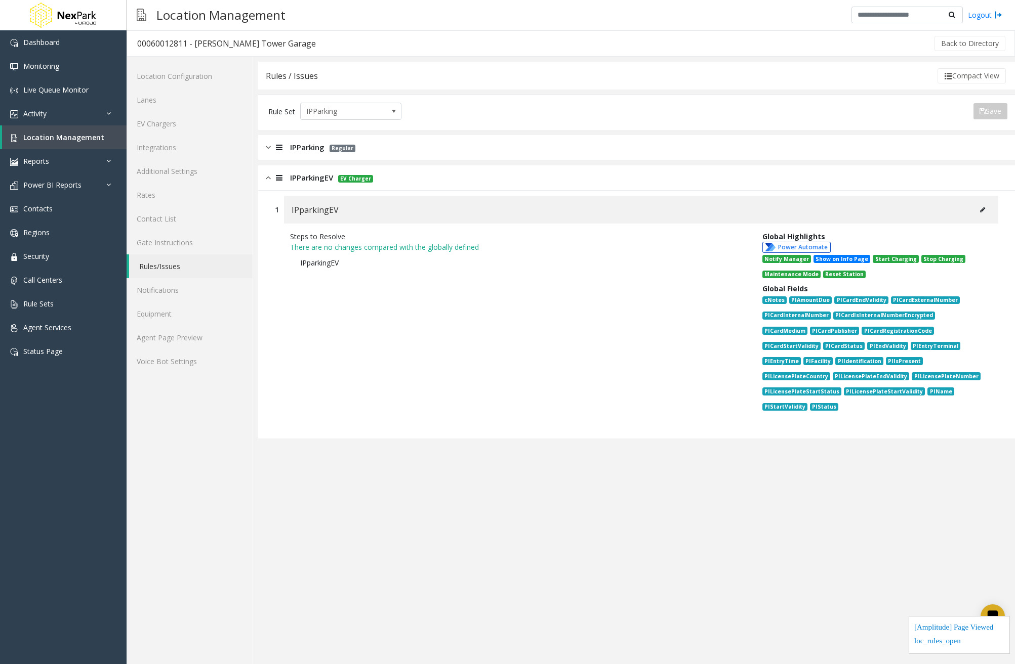
click at [271, 149] on div at bounding box center [278, 148] width 14 height 12
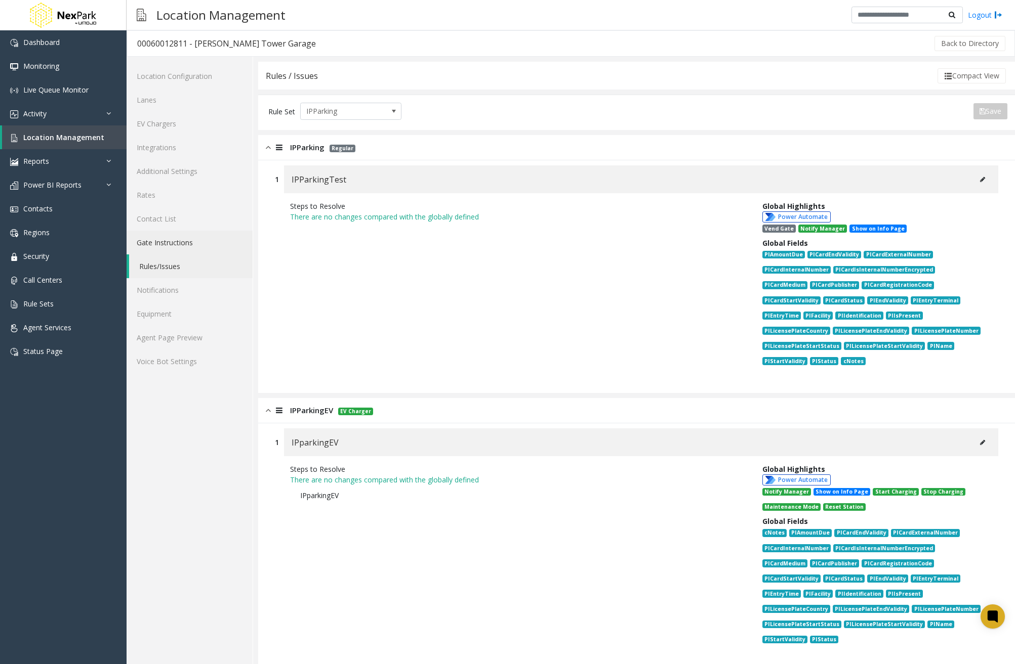
click at [184, 236] on link "Gate Instructions" at bounding box center [190, 243] width 126 height 24
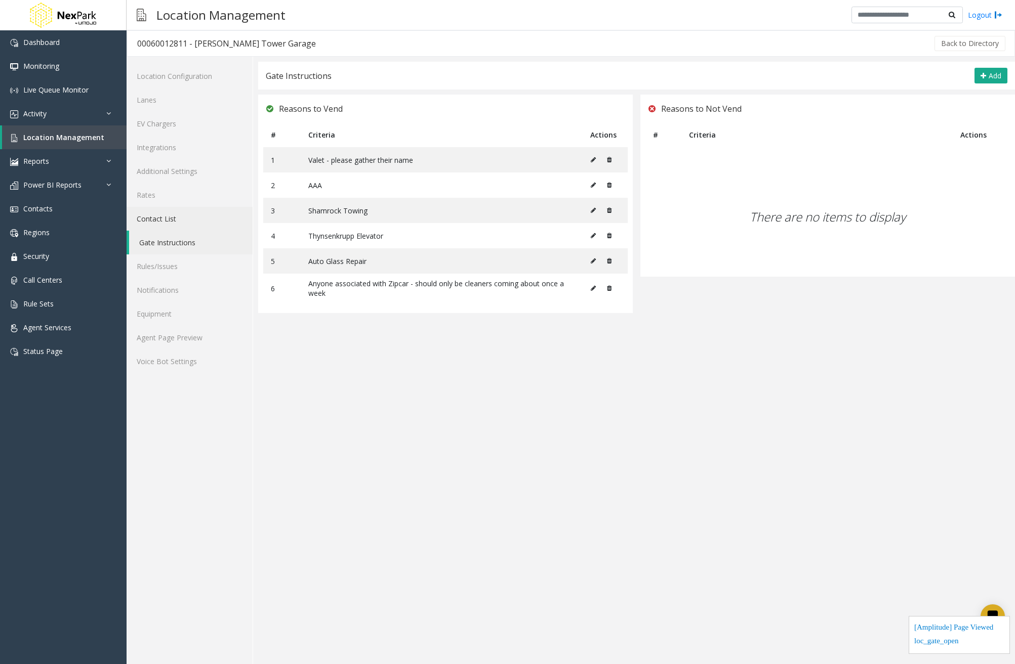
click at [192, 214] on link "Contact List" at bounding box center [190, 219] width 126 height 24
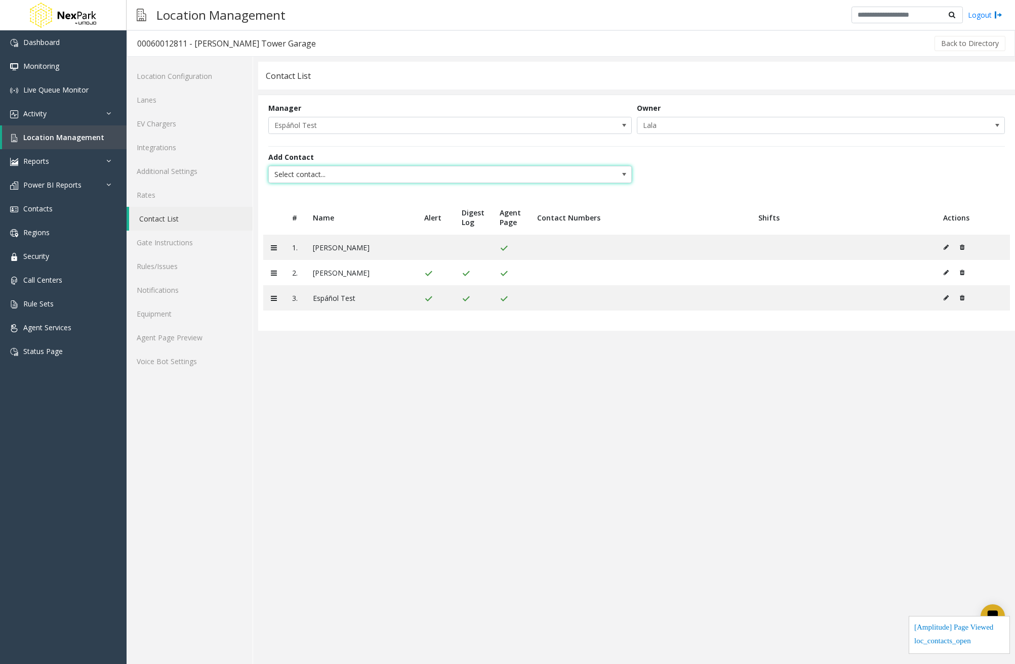
click at [625, 175] on span at bounding box center [624, 175] width 8 height 8
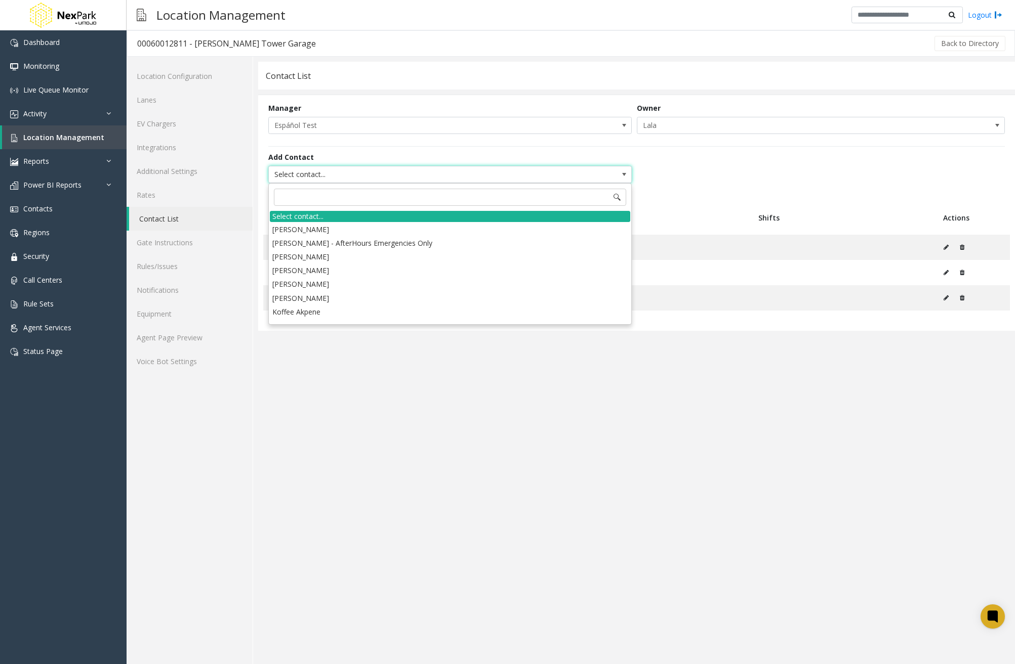
scroll to position [810, 0]
click at [450, 302] on li "Ray LaMoria" at bounding box center [450, 300] width 360 height 14
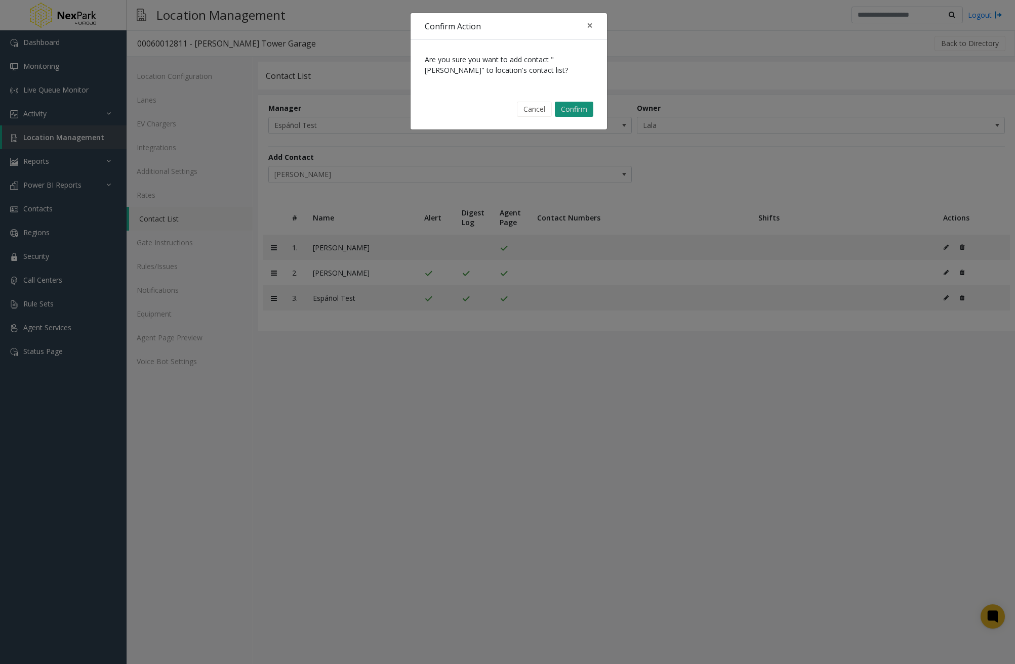
click at [579, 108] on button "Confirm" at bounding box center [574, 109] width 38 height 15
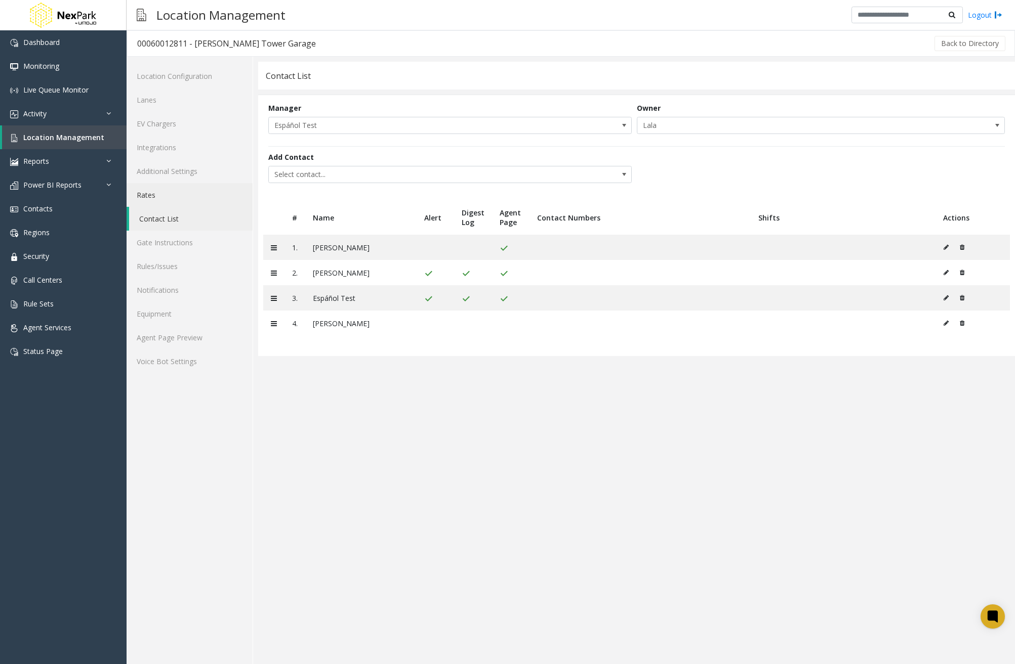
click at [148, 193] on link "Rates" at bounding box center [190, 195] width 126 height 24
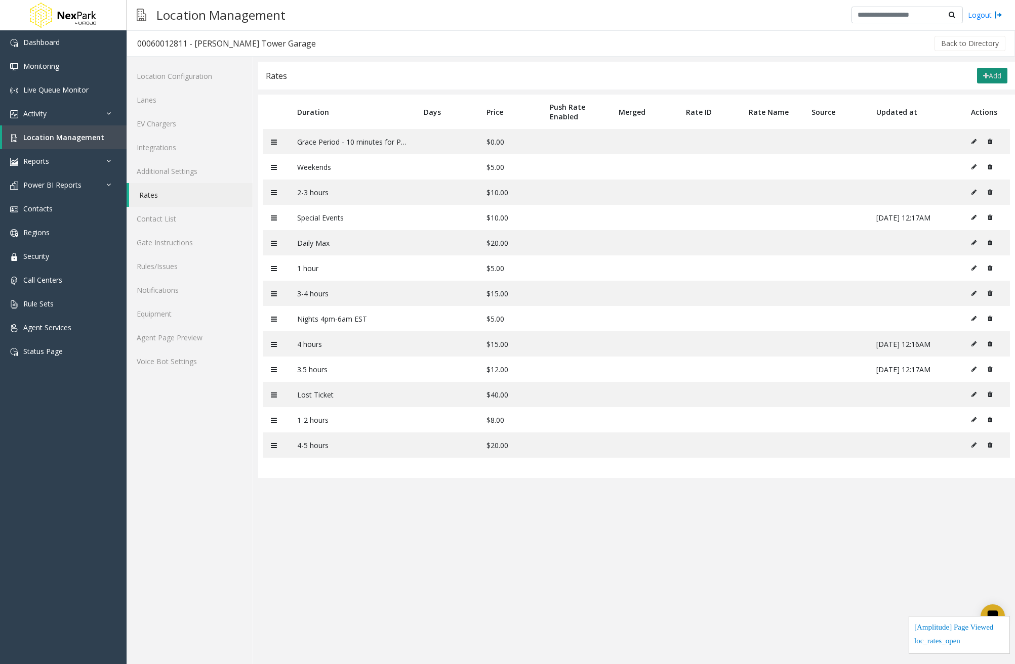
click at [995, 68] on button "Add" at bounding box center [992, 76] width 30 height 16
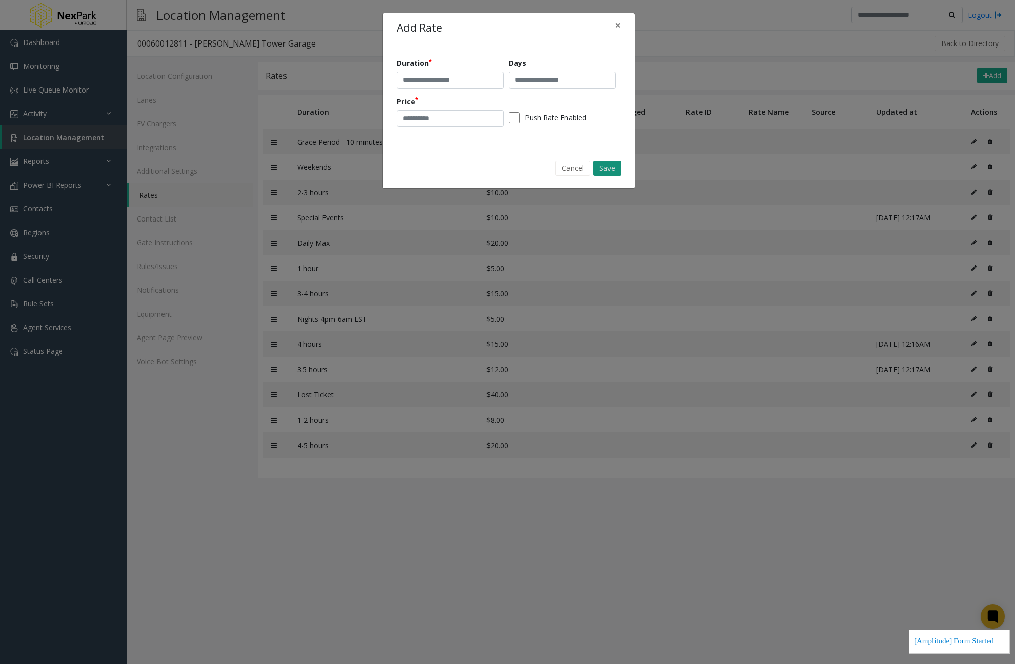
click at [612, 167] on button "Save" at bounding box center [607, 168] width 28 height 15
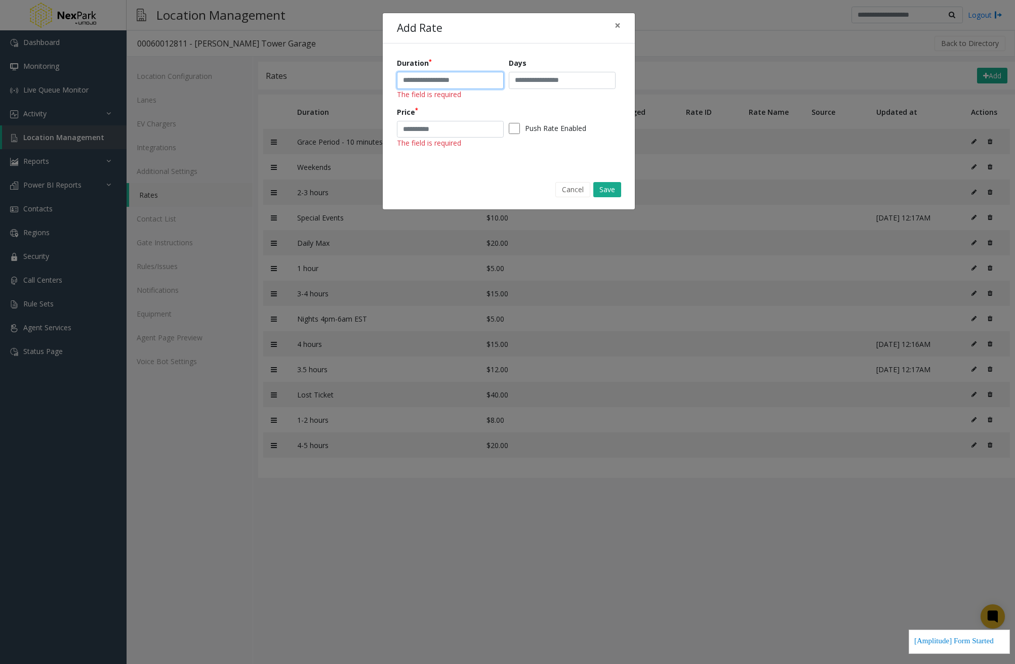
click at [457, 78] on input "text" at bounding box center [450, 80] width 107 height 17
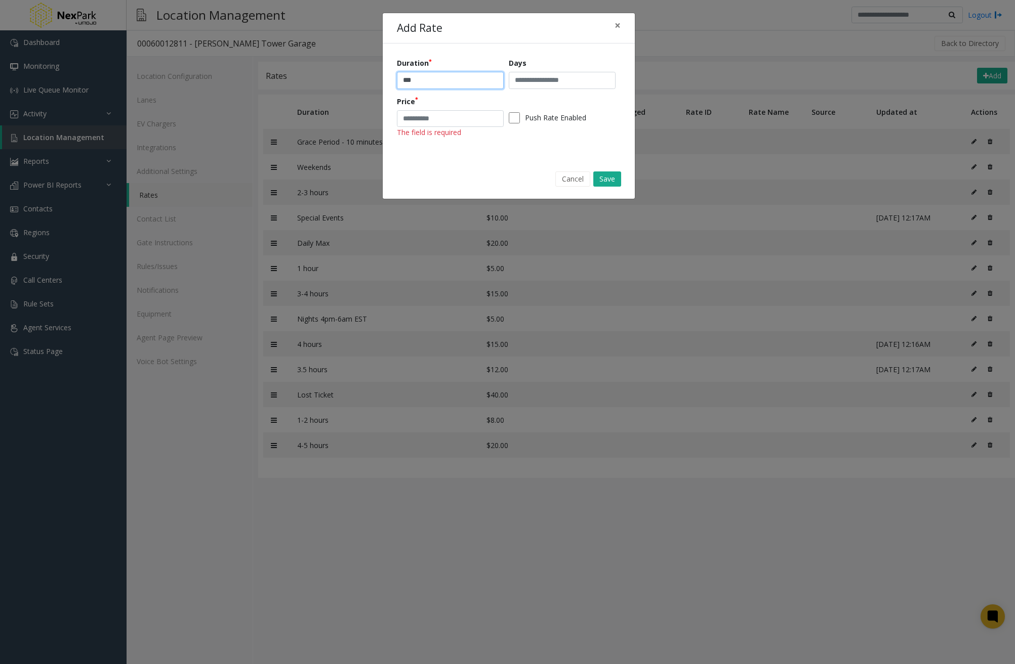
type input "***"
click at [545, 78] on input "text" at bounding box center [562, 80] width 107 height 17
type input "*****"
click at [565, 47] on div "Duration *** Days ***** Price The field is required Push Rate Enabled" at bounding box center [509, 101] width 252 height 115
click at [496, 114] on input "*" at bounding box center [450, 118] width 107 height 17
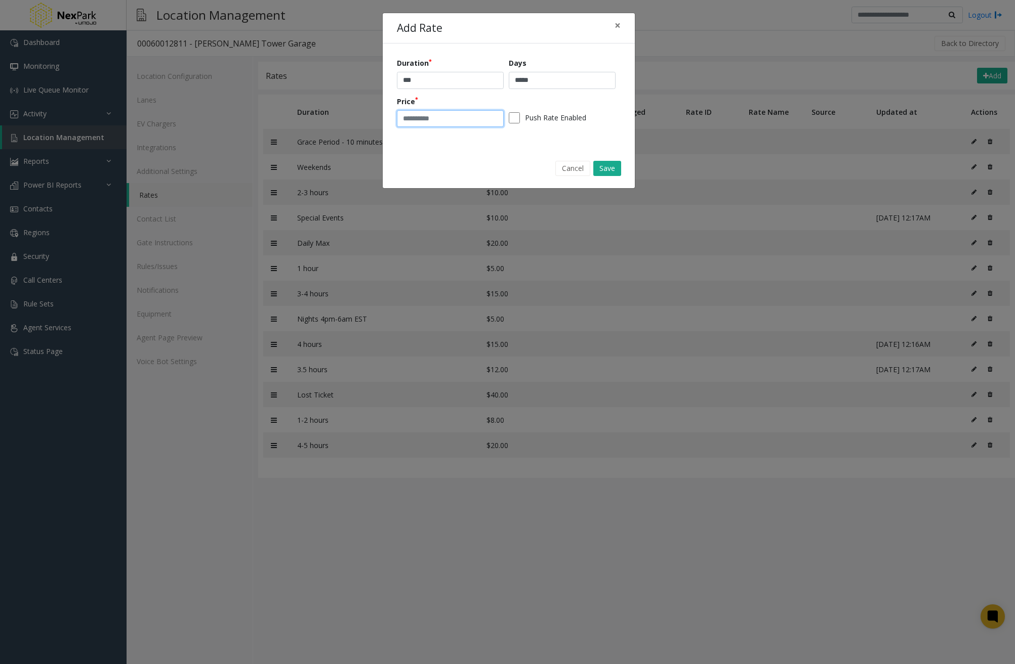
click at [496, 114] on input "*" at bounding box center [450, 118] width 107 height 17
type input "*"
click at [496, 114] on input "*" at bounding box center [450, 118] width 107 height 17
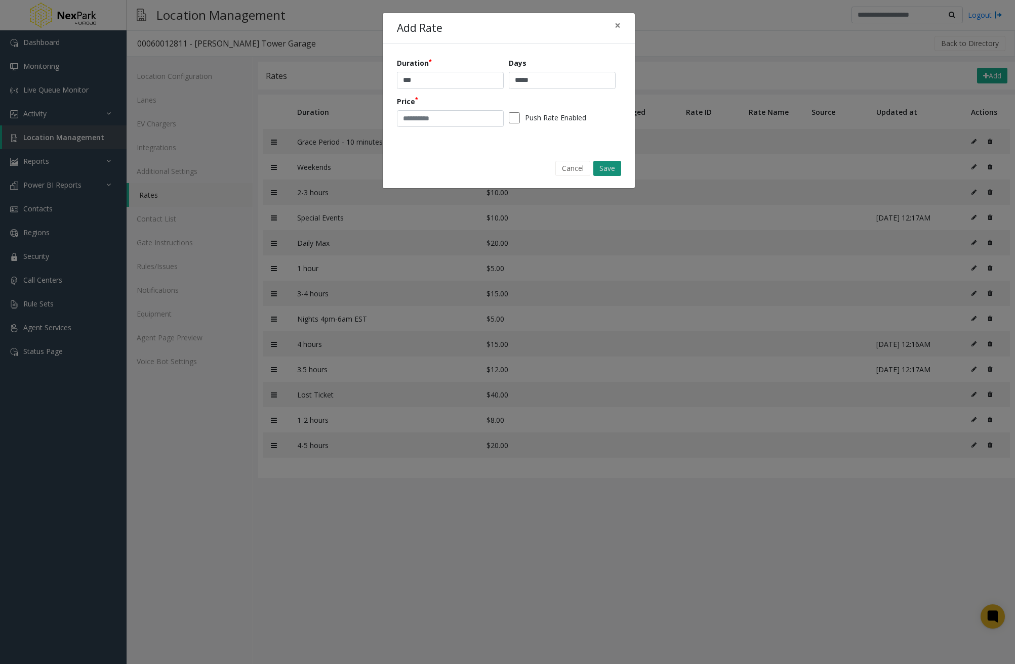
click at [605, 170] on button "Save" at bounding box center [607, 168] width 28 height 15
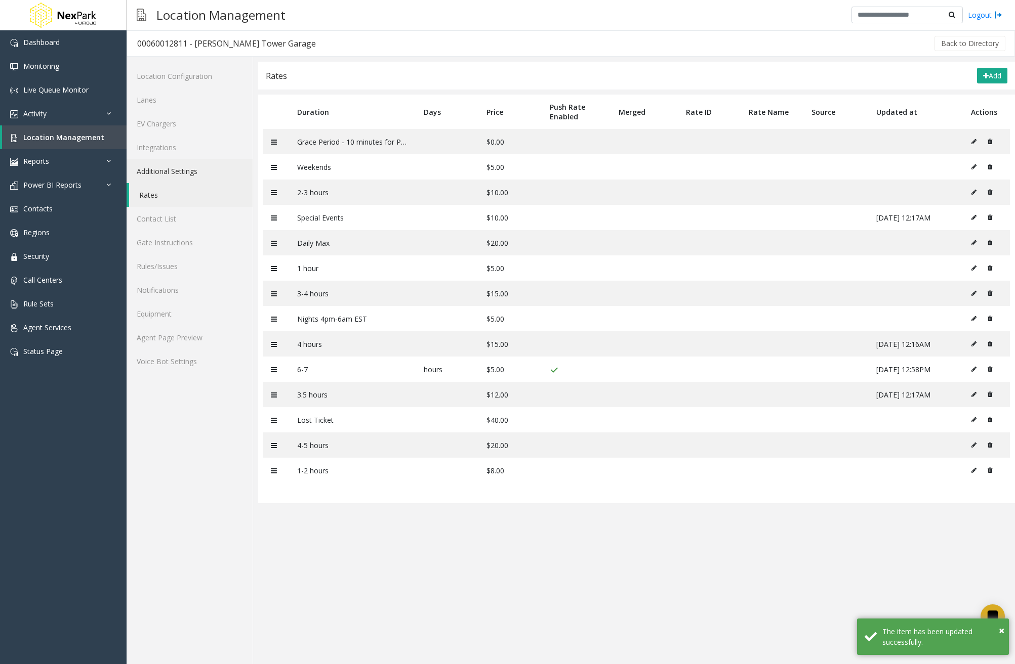
click at [207, 172] on link "Additional Settings" at bounding box center [190, 171] width 126 height 24
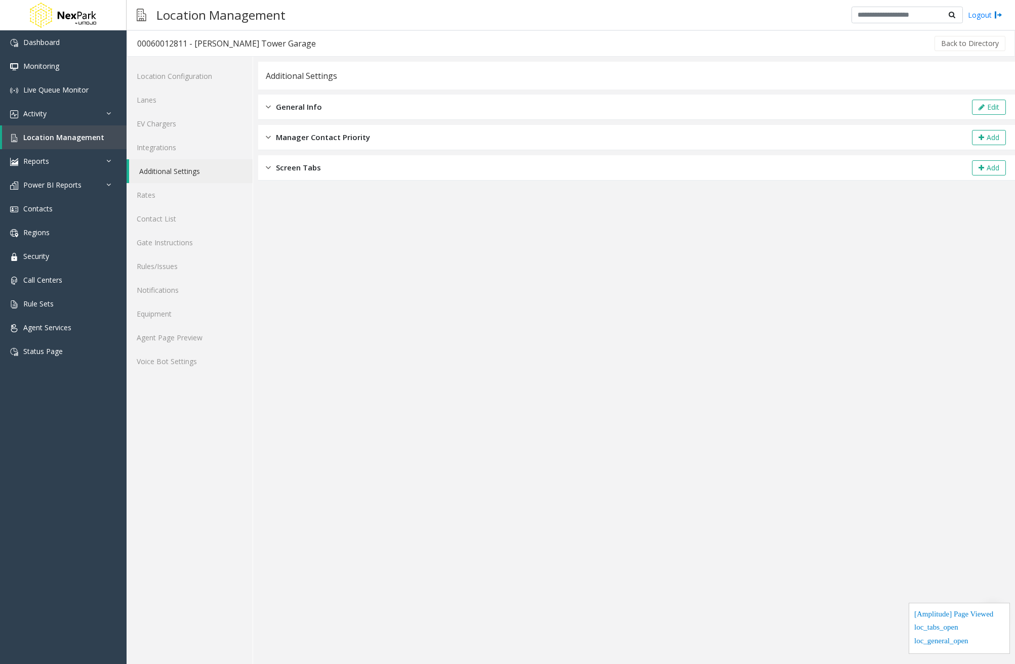
click at [275, 165] on div "Screen Tabs" at bounding box center [293, 168] width 55 height 12
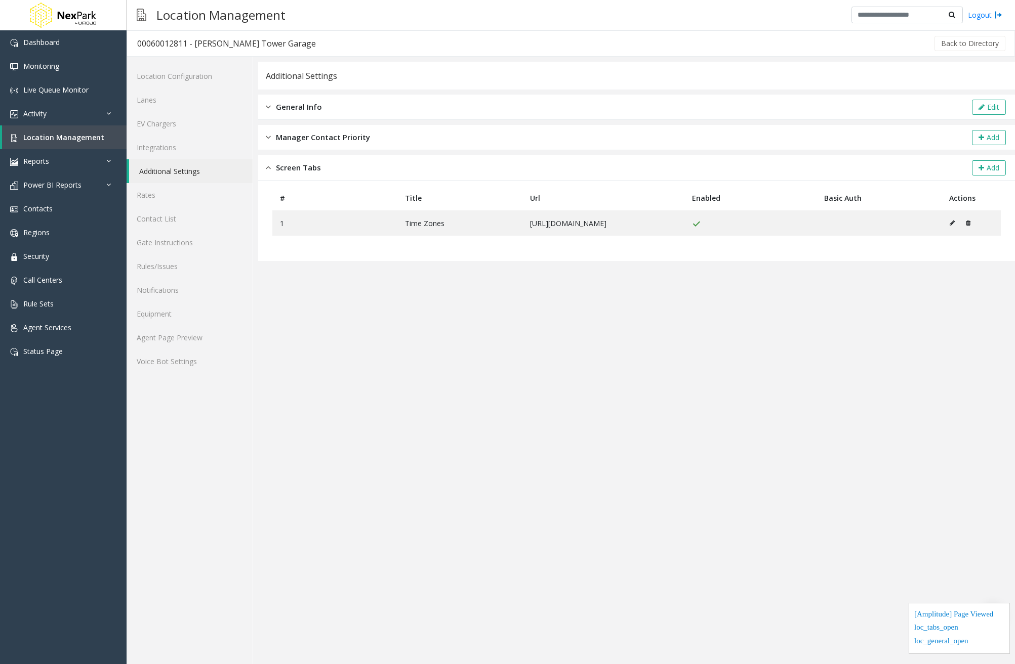
click at [312, 133] on span "Manager Contact Priority" at bounding box center [323, 138] width 94 height 12
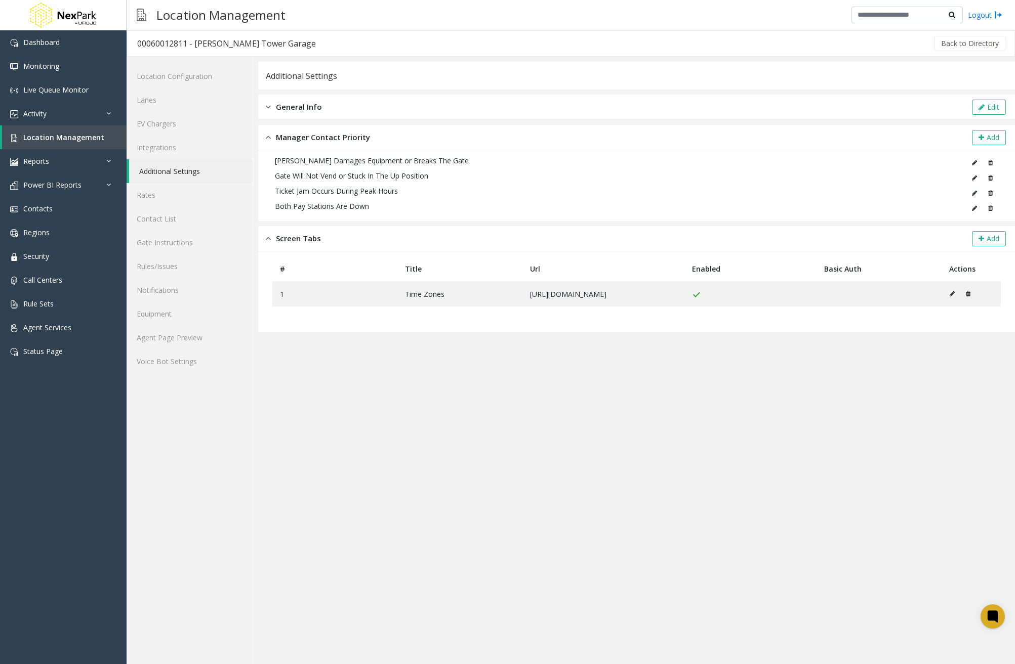
click at [358, 102] on div "General Info Edit" at bounding box center [636, 107] width 756 height 25
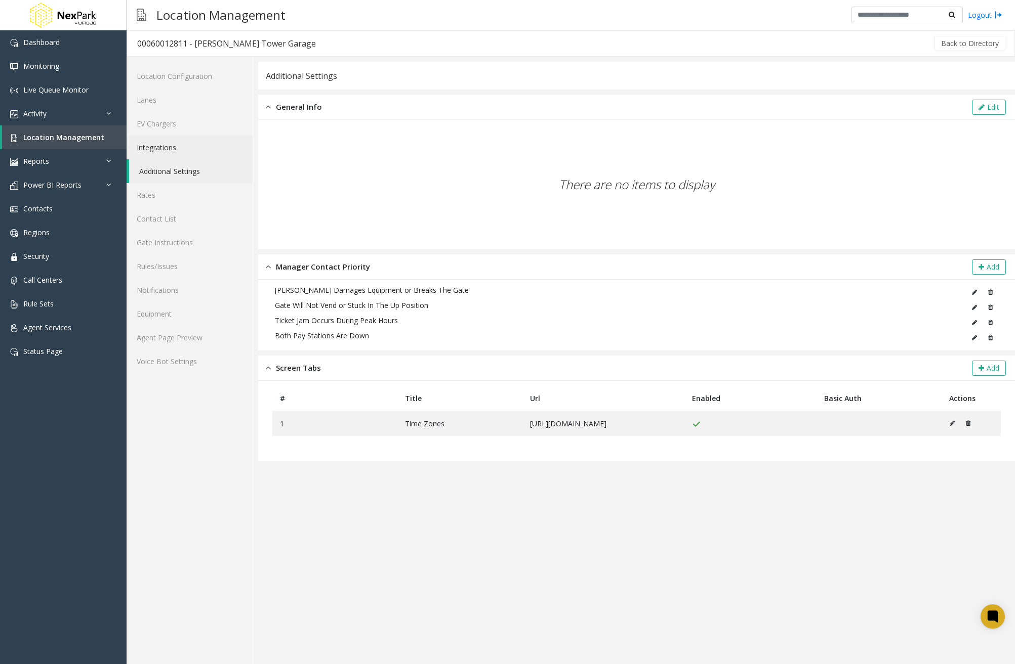
click at [204, 145] on link "Integrations" at bounding box center [190, 148] width 126 height 24
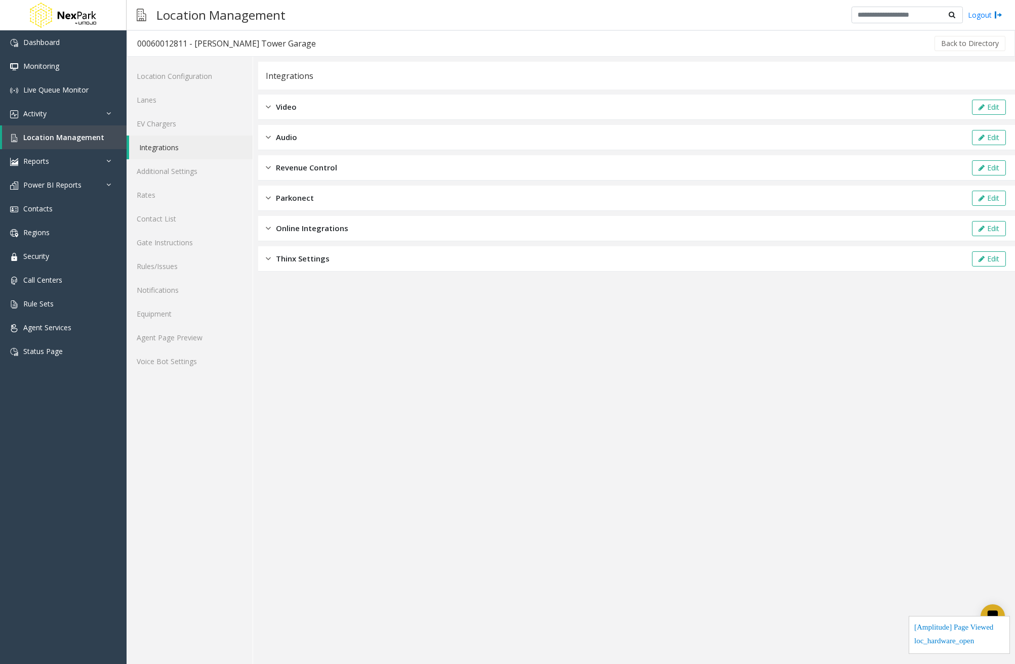
click at [322, 263] on span "Thinx Settings" at bounding box center [303, 259] width 54 height 12
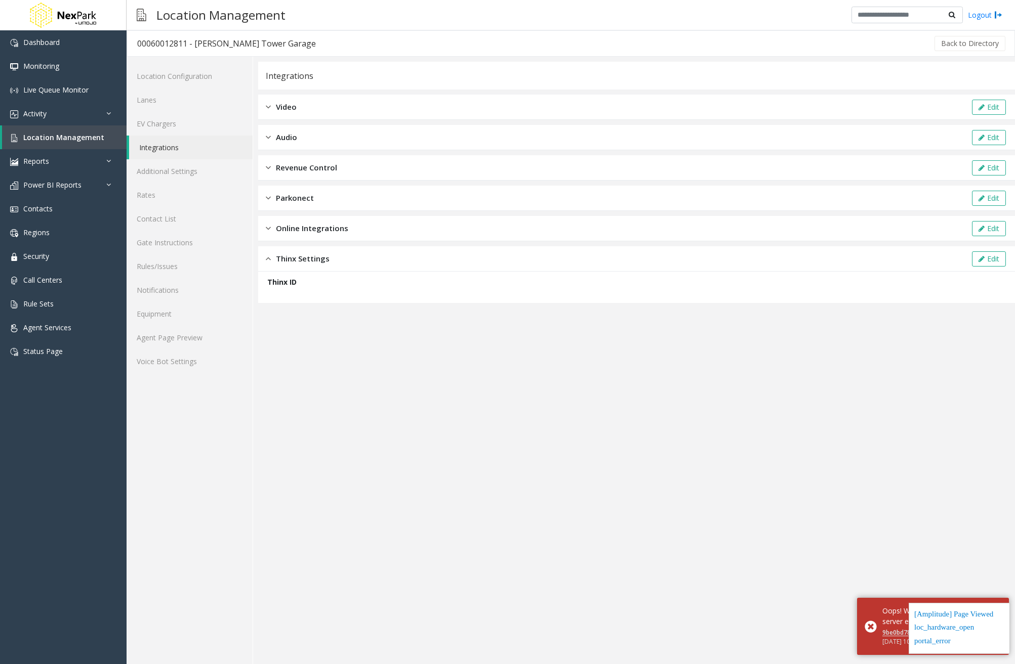
click at [328, 225] on span "Online Integrations" at bounding box center [312, 229] width 72 height 12
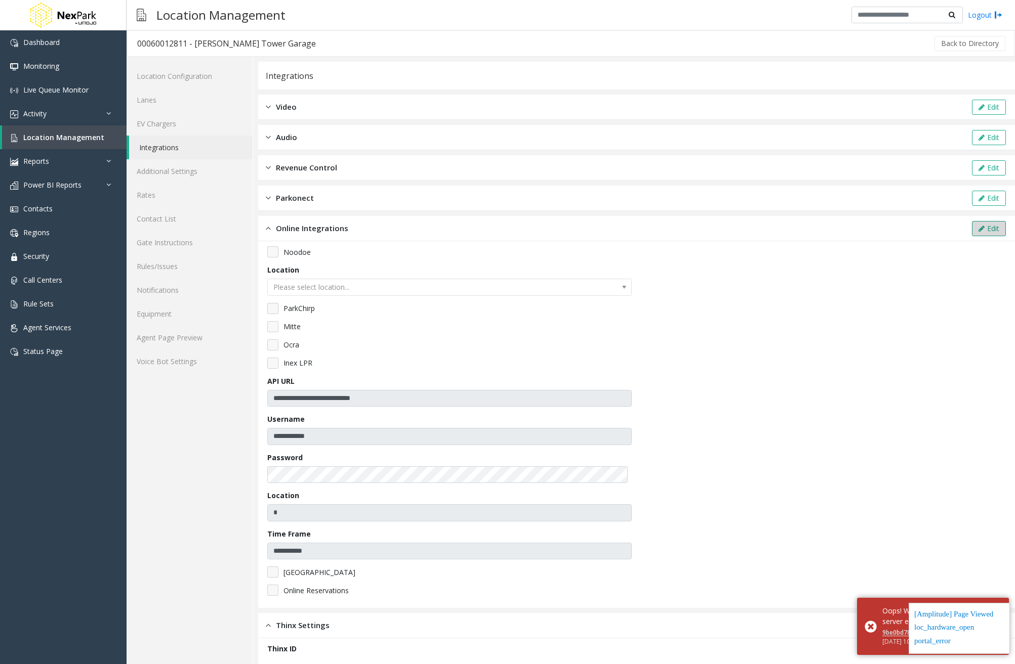
click at [978, 227] on icon at bounding box center [981, 228] width 6 height 7
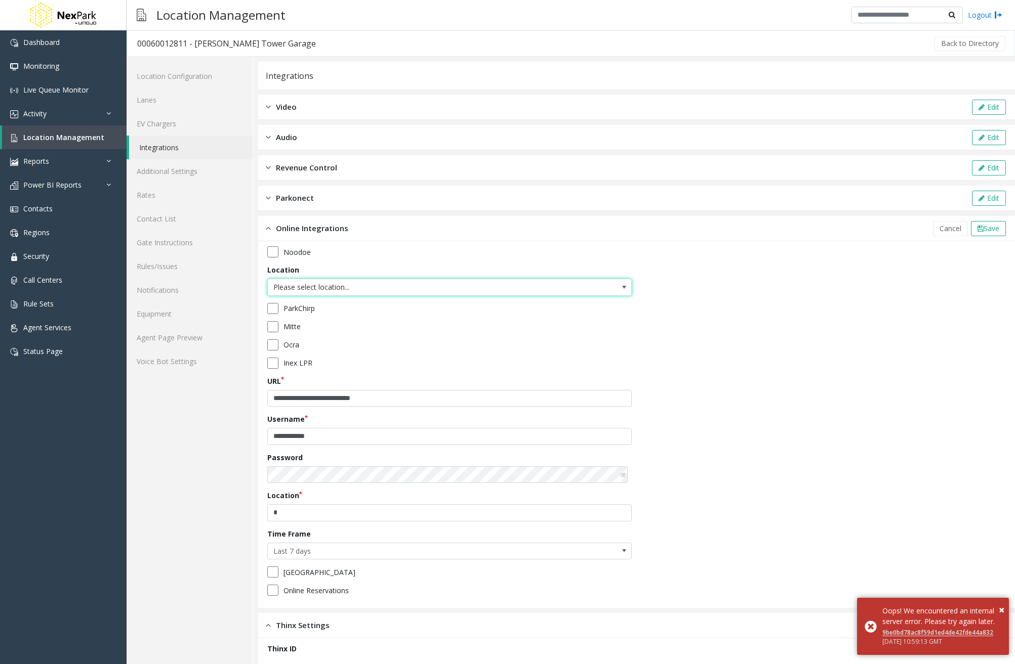
click at [506, 283] on span "Please select location..." at bounding box center [413, 287] width 290 height 16
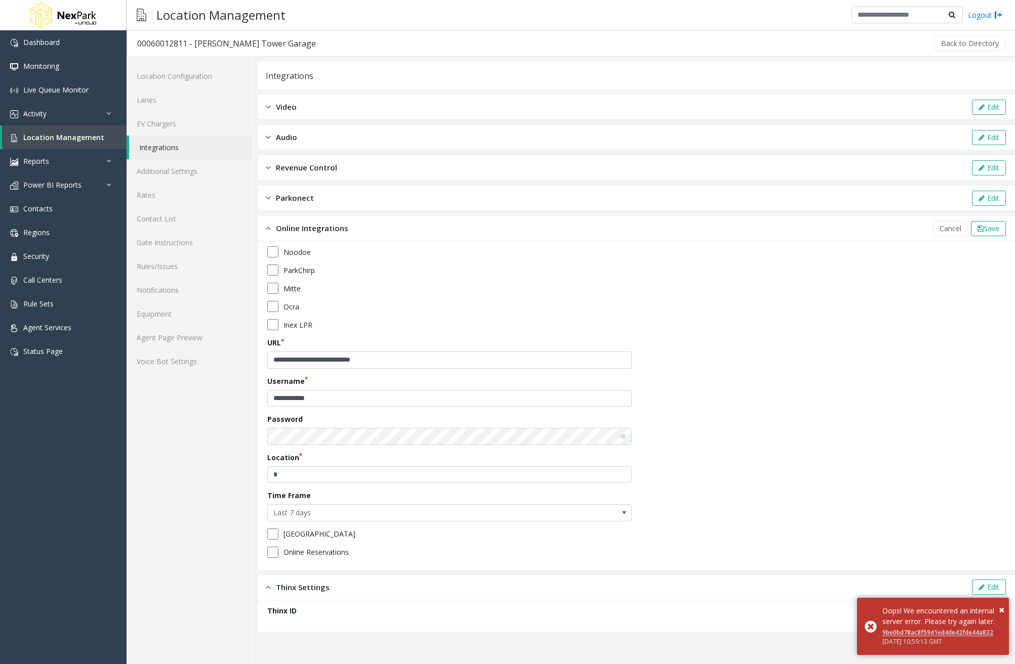
drag, startPoint x: 901, startPoint y: 376, endPoint x: 713, endPoint y: 340, distance: 190.8
click at [882, 374] on div "**********" at bounding box center [636, 405] width 738 height 319
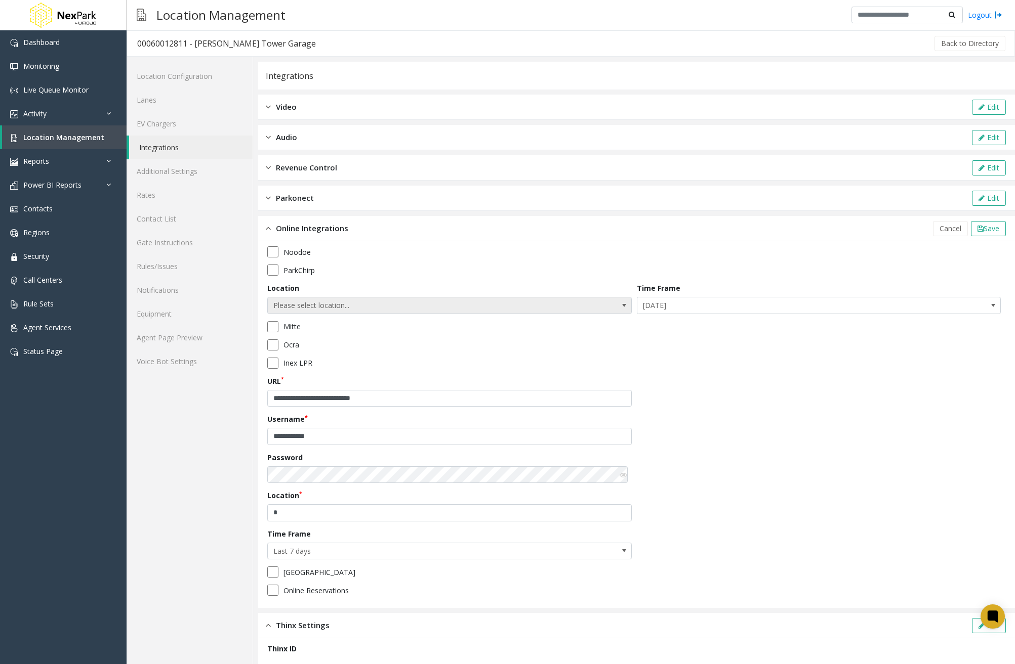
click at [533, 306] on span "Please select location..." at bounding box center [413, 306] width 290 height 16
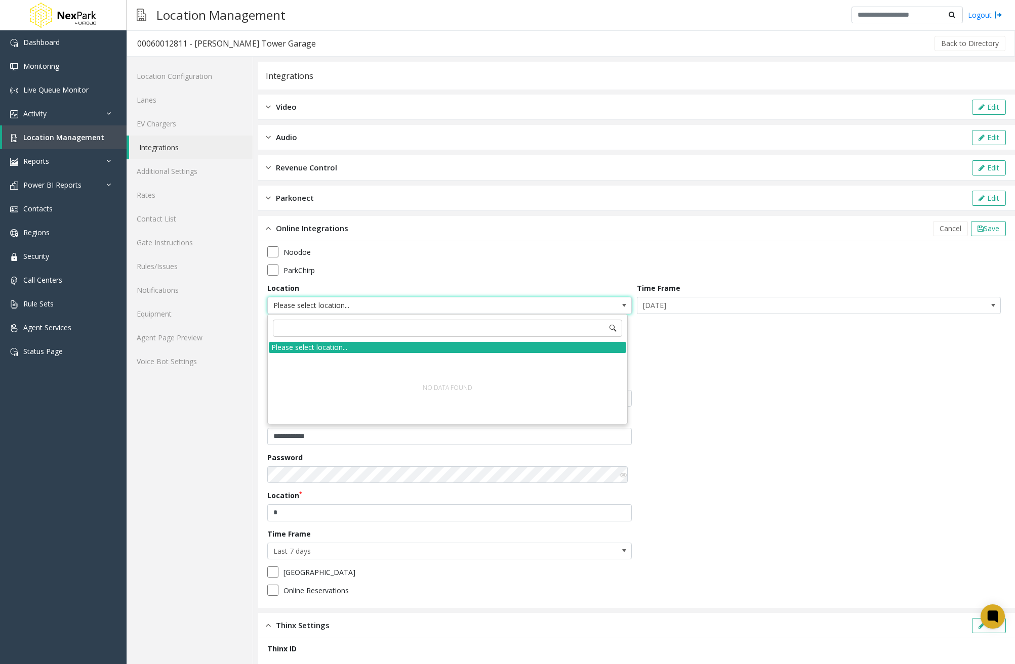
click at [787, 409] on div "**********" at bounding box center [636, 424] width 738 height 357
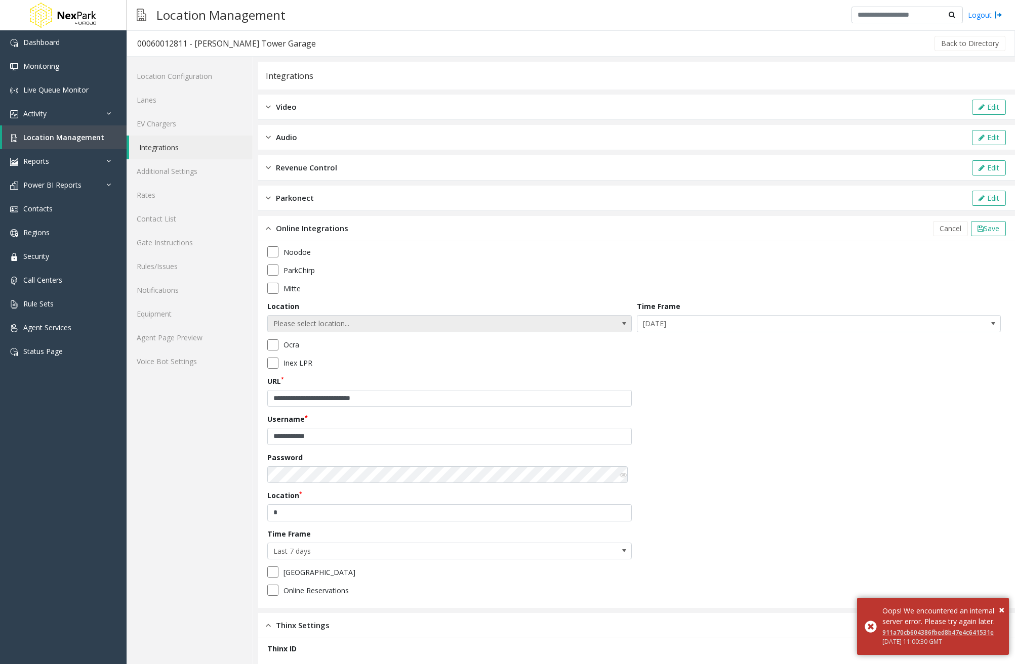
click at [617, 325] on span "NO DATA FOUND" at bounding box center [624, 324] width 14 height 16
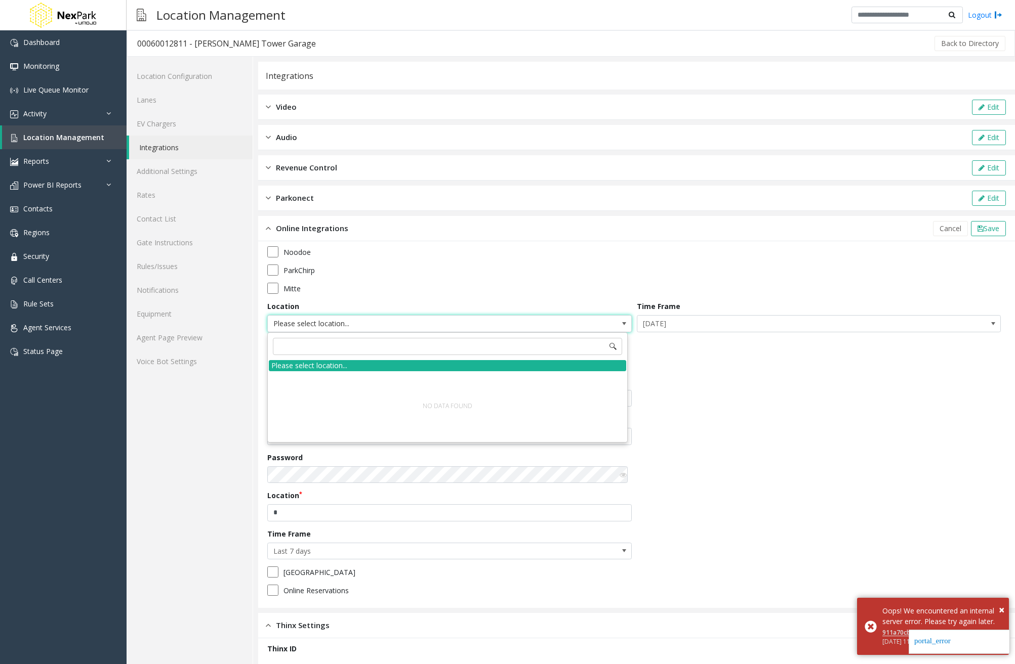
click at [617, 325] on span "NO DATA FOUND" at bounding box center [624, 324] width 14 height 16
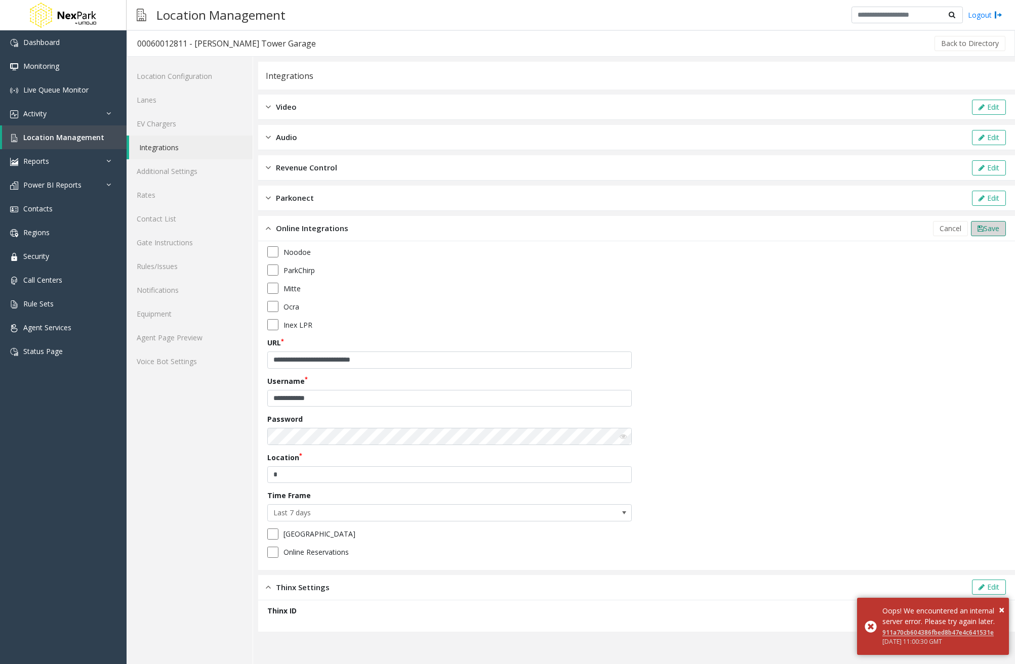
click at [997, 230] on span "Save" at bounding box center [991, 229] width 16 height 10
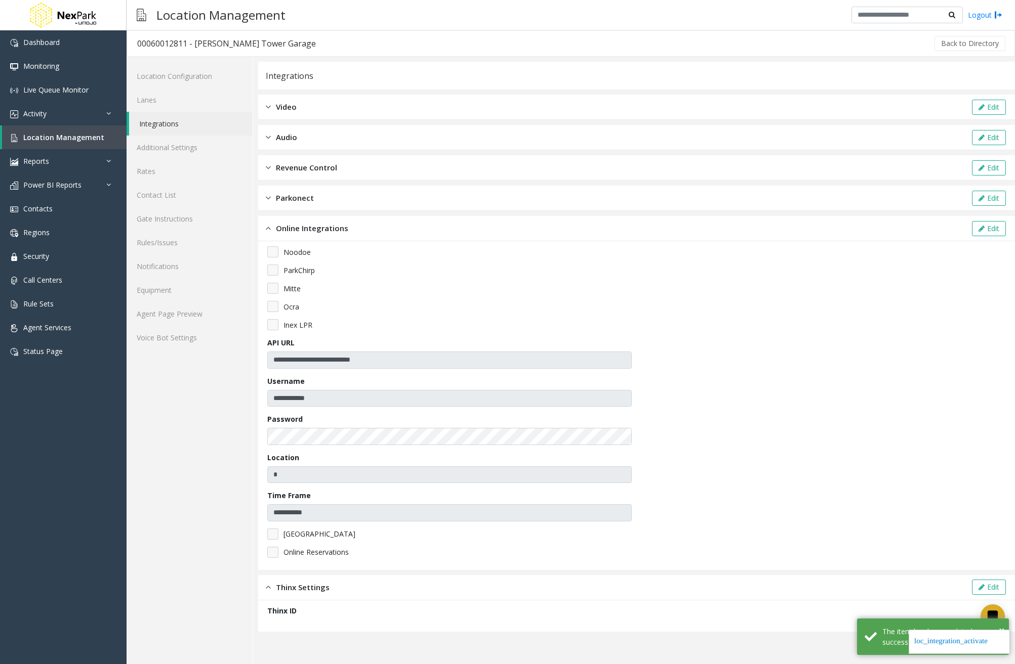
click at [327, 174] on div "Revenue Control Edit" at bounding box center [636, 167] width 756 height 25
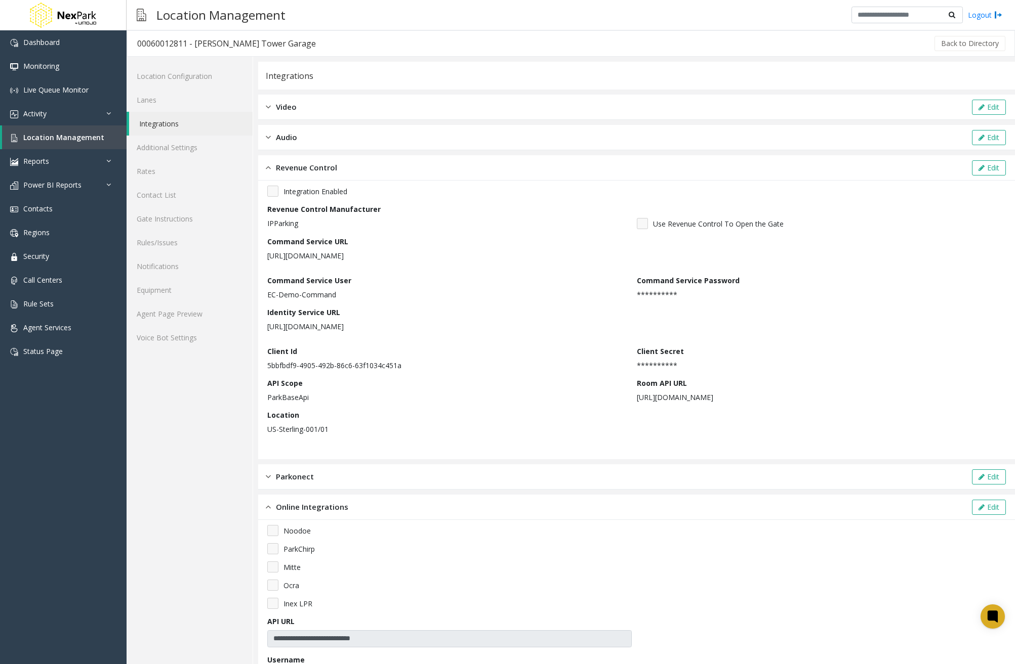
click at [340, 119] on div "Video Edit" at bounding box center [636, 107] width 756 height 25
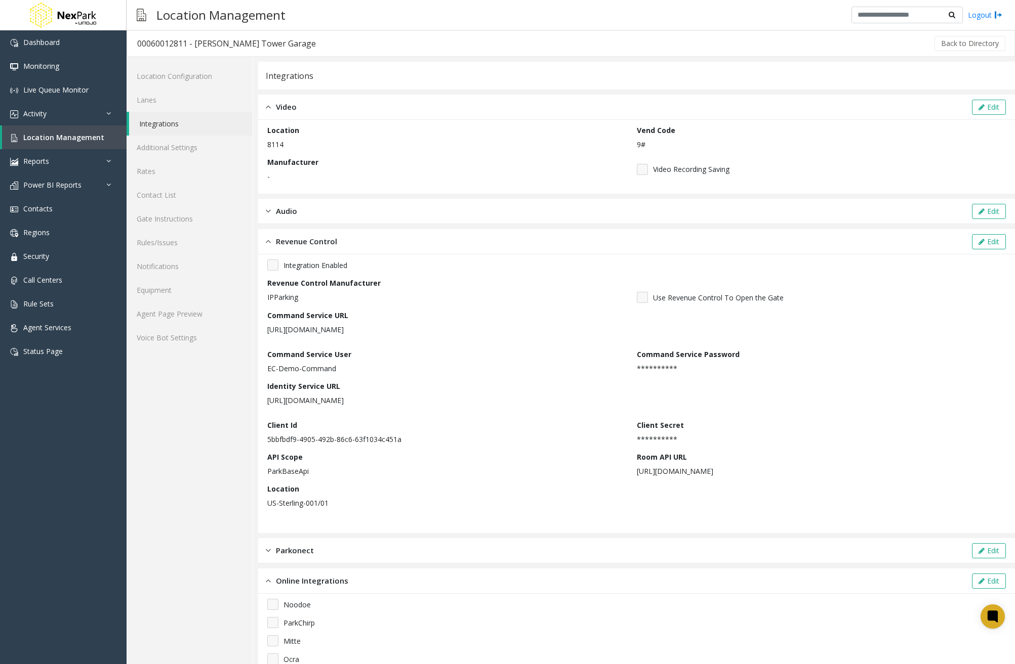
click at [352, 72] on div "Integrations" at bounding box center [636, 76] width 756 height 28
click at [285, 104] on span "Video" at bounding box center [286, 107] width 21 height 12
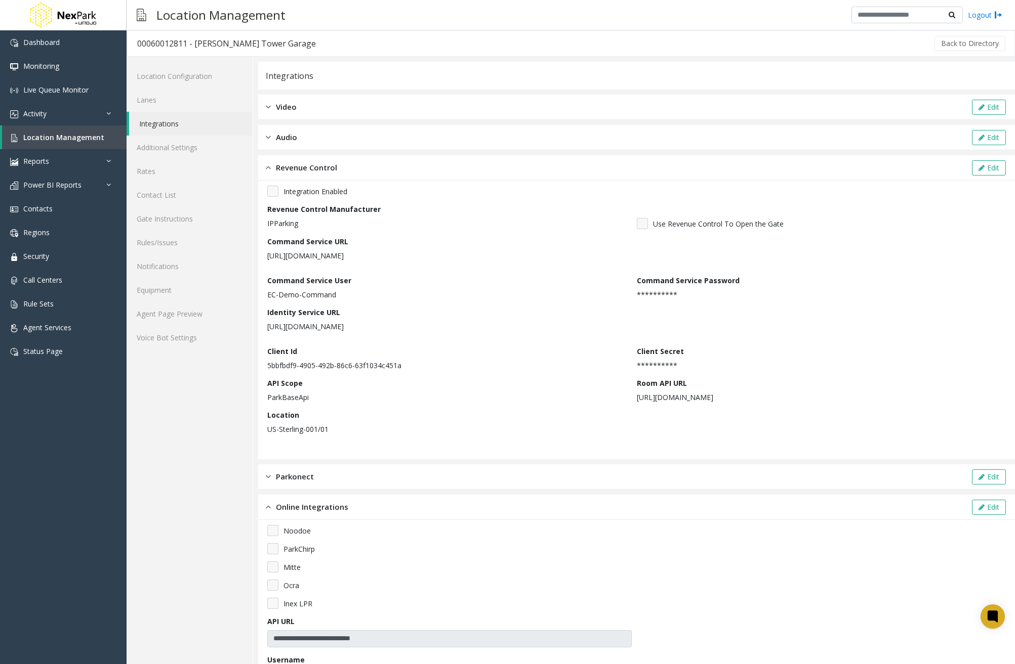
click at [302, 166] on span "Revenue Control" at bounding box center [306, 168] width 61 height 12
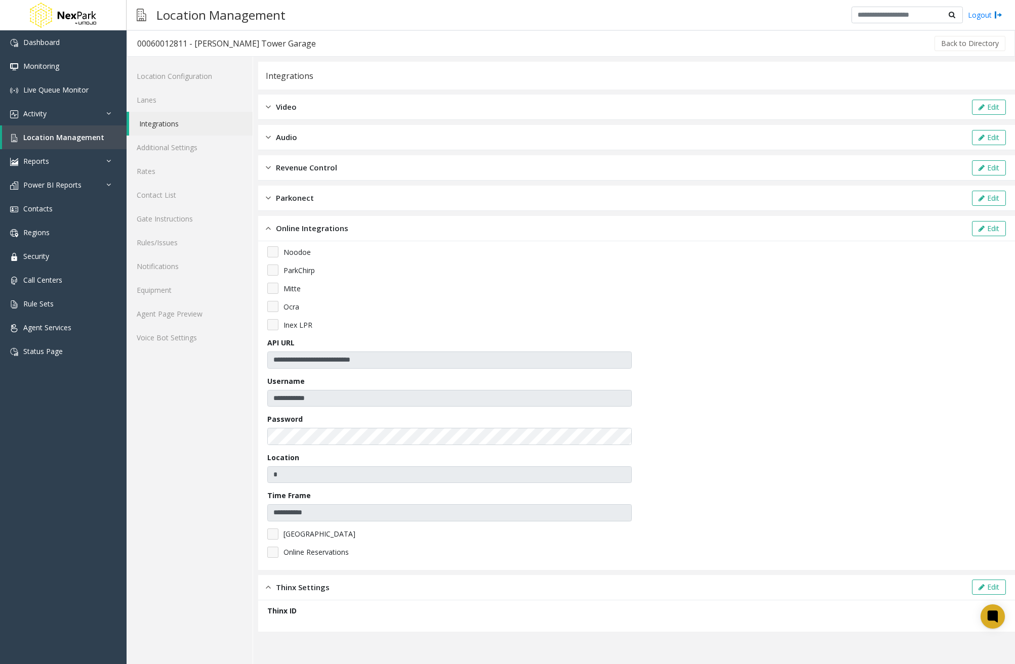
click at [310, 227] on span "Online Integrations" at bounding box center [312, 229] width 72 height 12
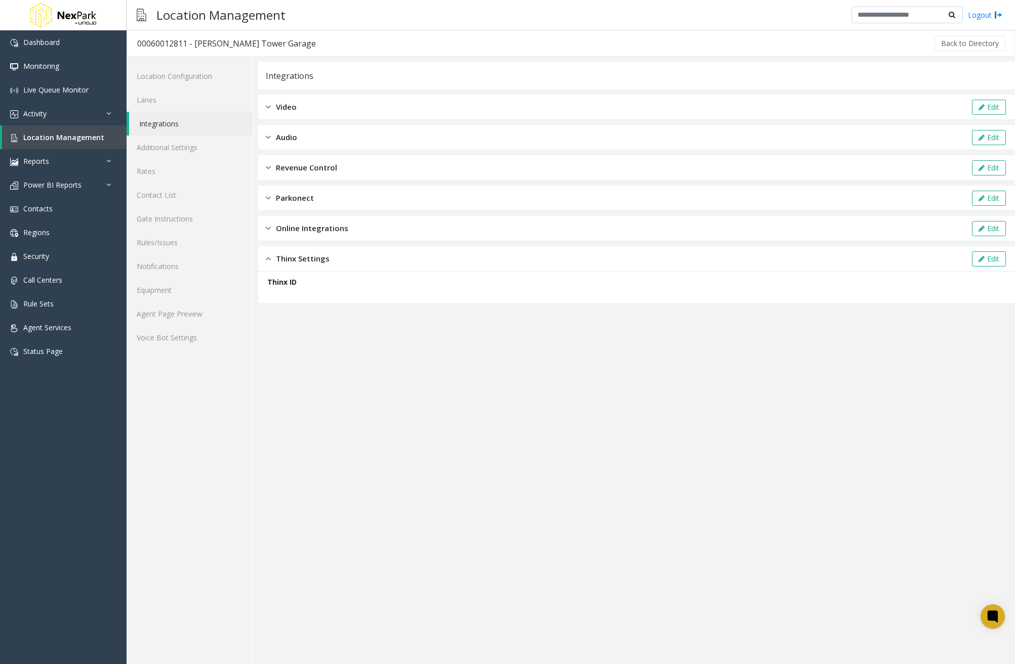
drag, startPoint x: 511, startPoint y: 422, endPoint x: 504, endPoint y: 416, distance: 8.3
click at [510, 424] on app-integration "Integrations Video Edit Audio Edit Revenue Control Edit Parkonect Edit Online I…" at bounding box center [636, 363] width 756 height 603
click at [155, 92] on link "Lanes" at bounding box center [190, 100] width 126 height 24
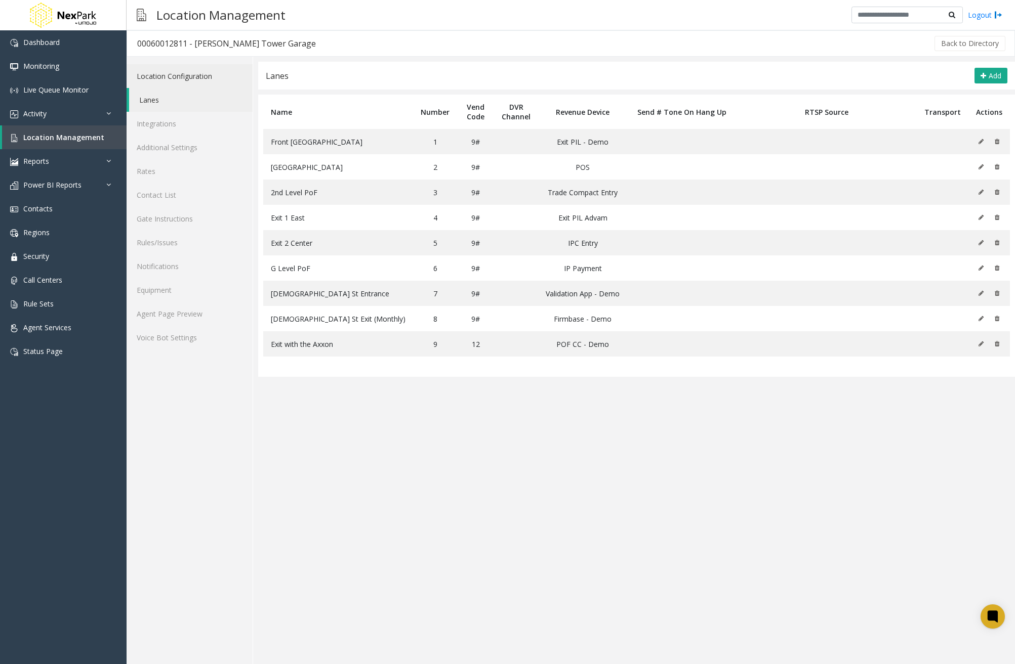
click at [180, 72] on link "Location Configuration" at bounding box center [190, 76] width 126 height 24
